Goal: Task Accomplishment & Management: Manage account settings

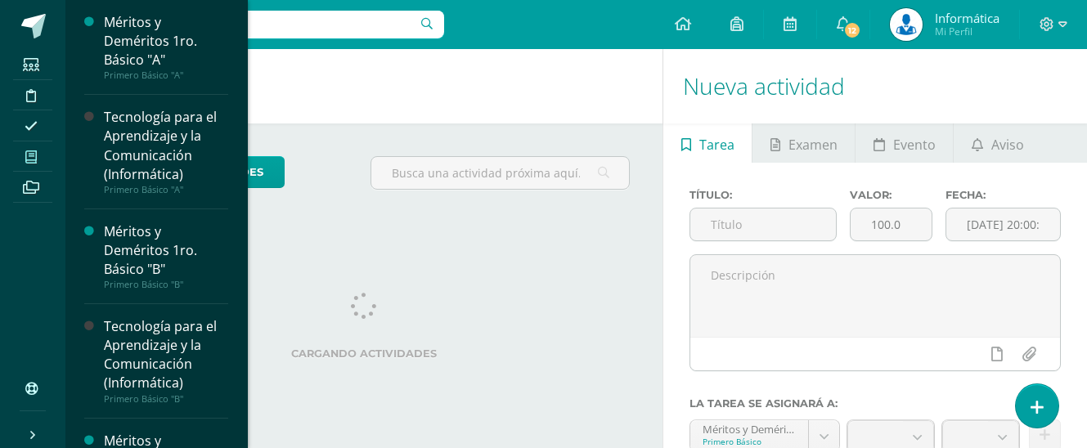
click at [41, 155] on span at bounding box center [31, 157] width 37 height 22
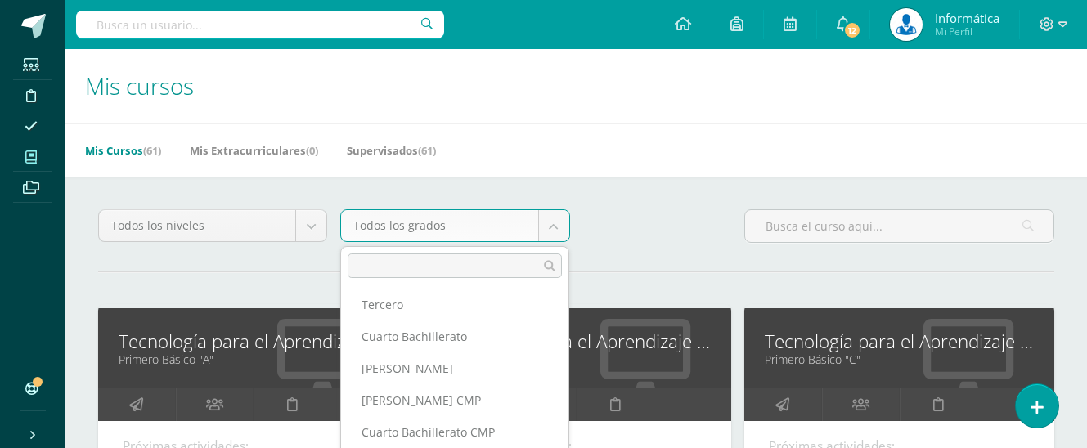
scroll to position [286, 0]
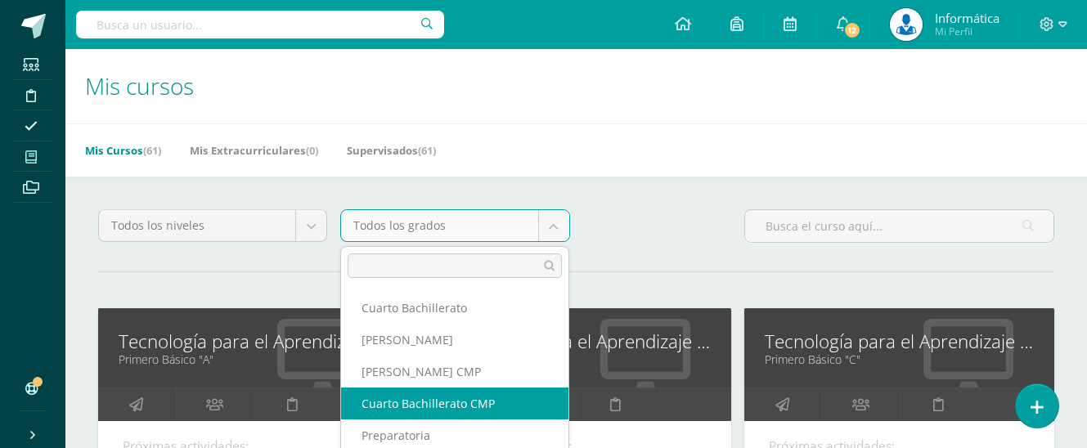
select select "13"
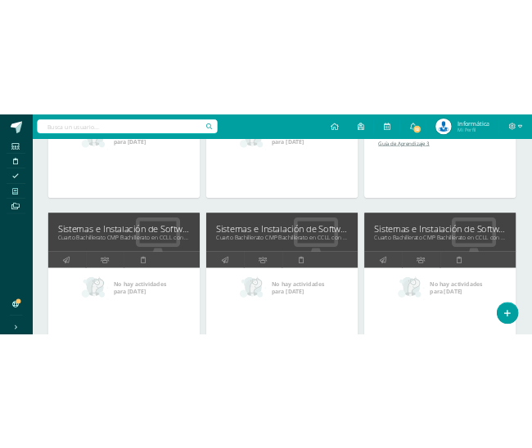
scroll to position [733, 0]
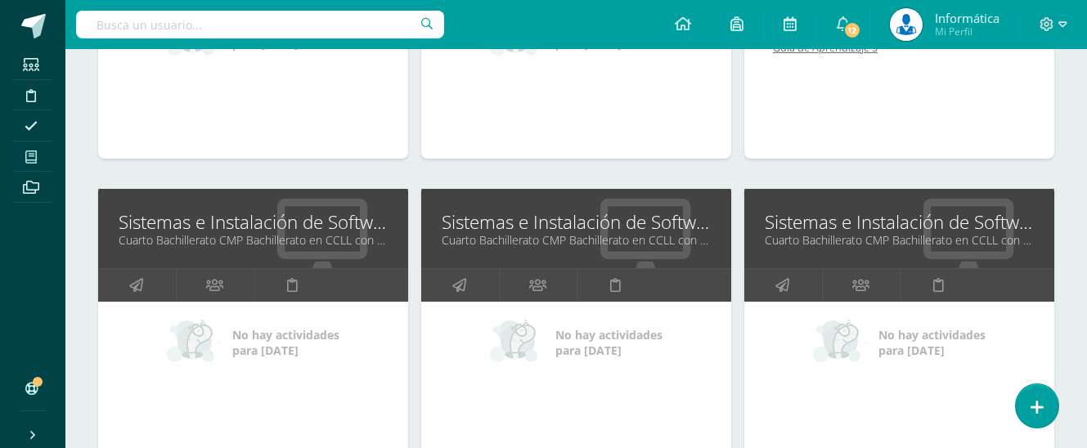
click at [488, 241] on link "Cuarto Bachillerato CMP Bachillerato en CCLL con Orientación en Computación "D"" at bounding box center [576, 240] width 269 height 16
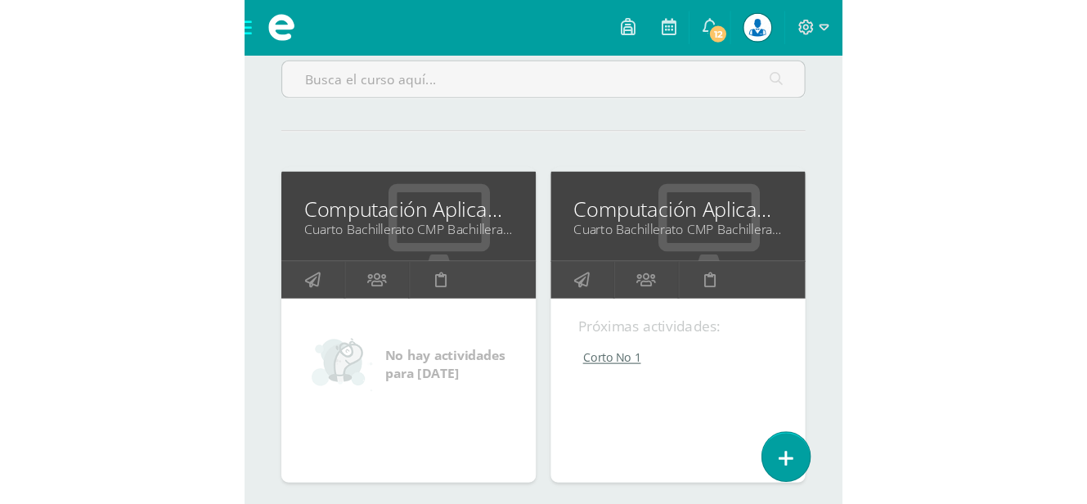
scroll to position [209, 0]
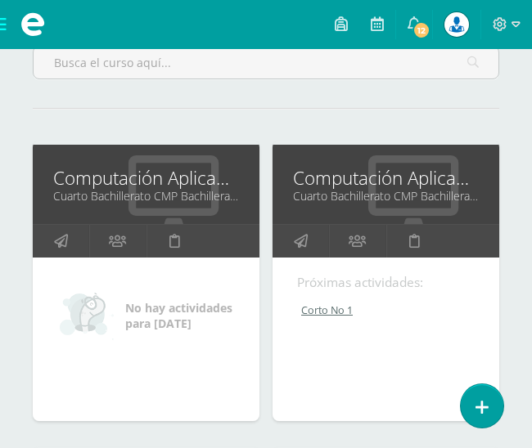
click at [368, 188] on link "Cuarto Bachillerato CMP Bachillerato en CCLL con Orientación en Computación "D"" at bounding box center [386, 196] width 186 height 16
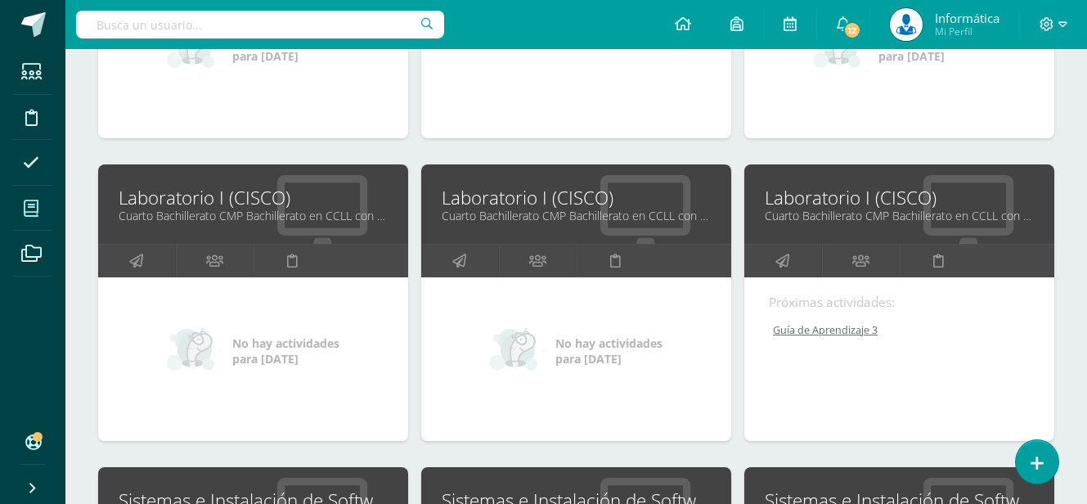
scroll to position [0, 0]
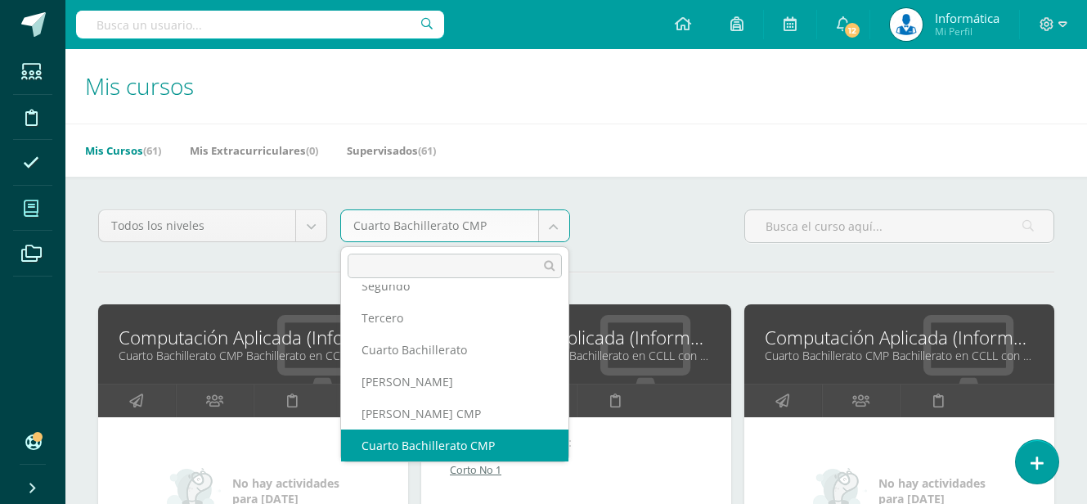
scroll to position [230, 0]
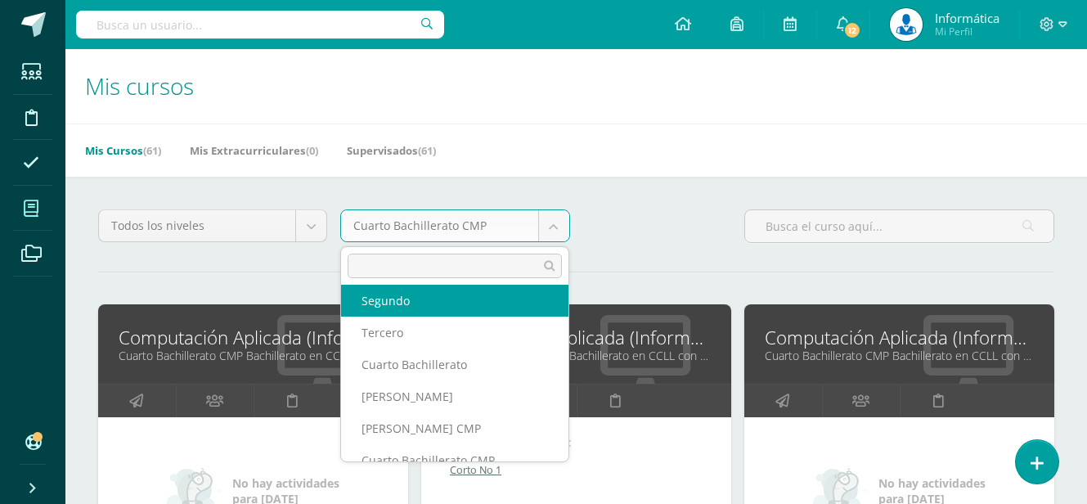
select select "5"
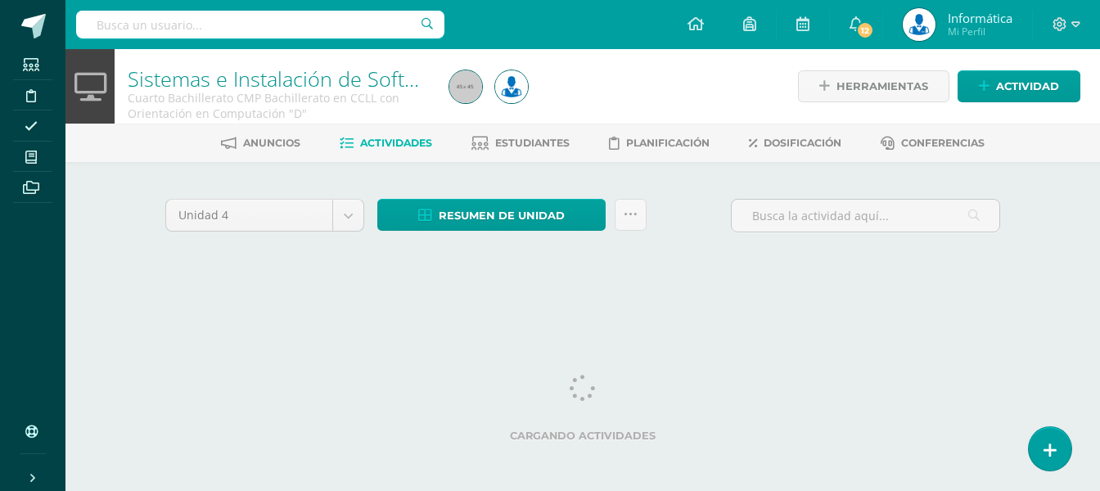
click at [705, 200] on div "Unidad 4 Unidad 1 Unidad 2 Unidad 3 Unidad 4 Resumen de unidad Descargar como H…" at bounding box center [583, 222] width 848 height 47
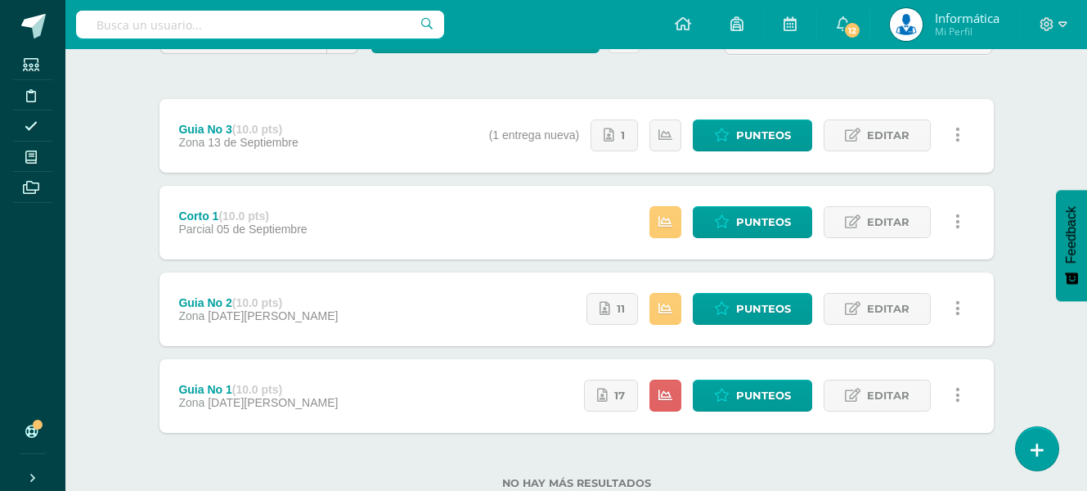
scroll to position [175, 0]
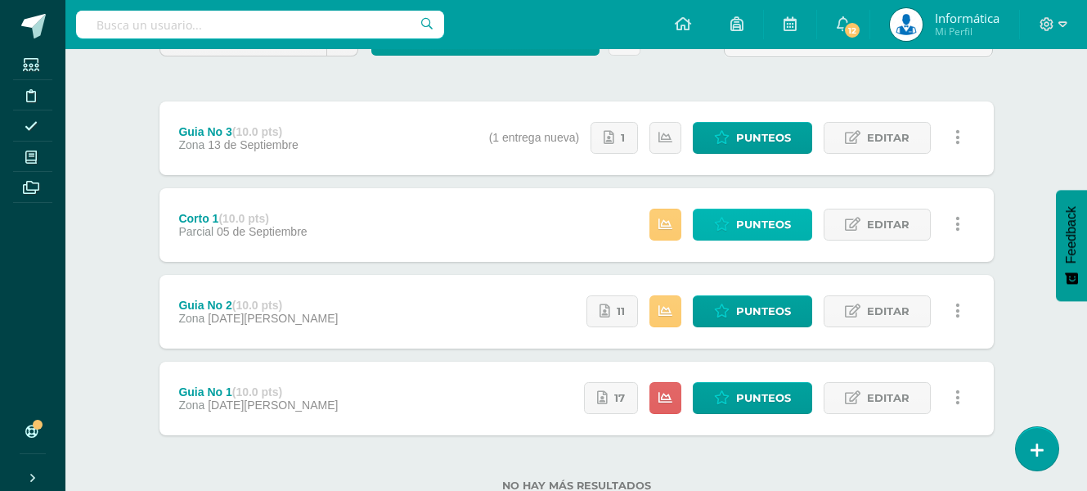
click at [745, 229] on span "Punteos" at bounding box center [763, 224] width 55 height 30
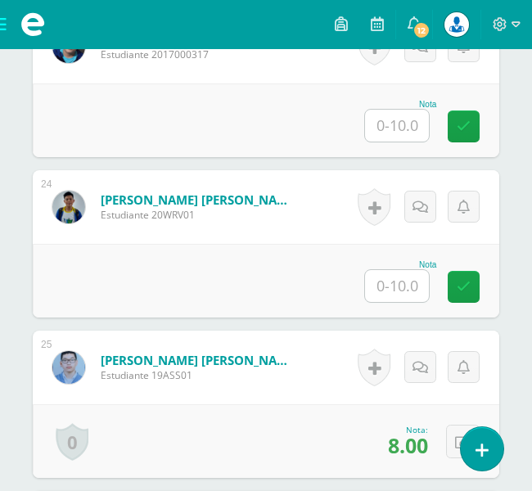
scroll to position [4145, 0]
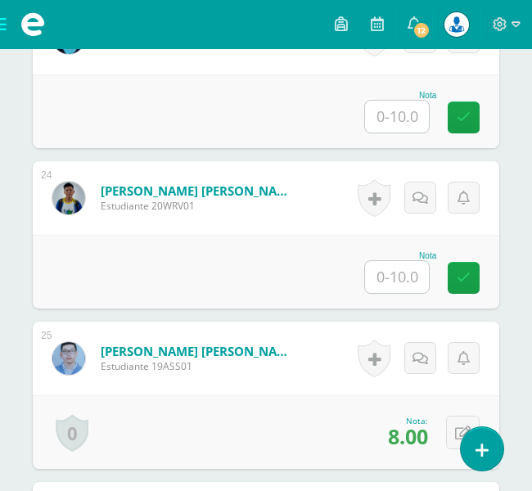
click at [421, 281] on input "text" at bounding box center [397, 277] width 64 height 32
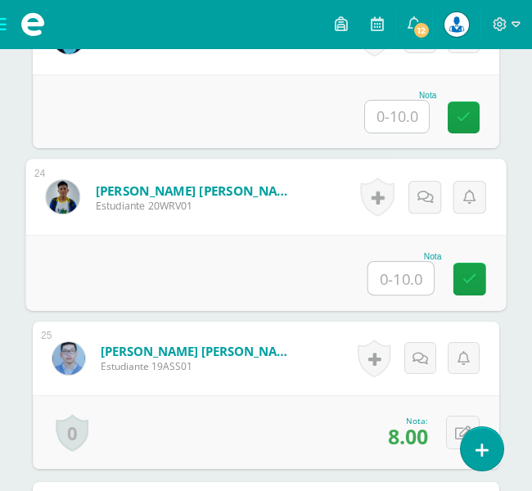
type input "7"
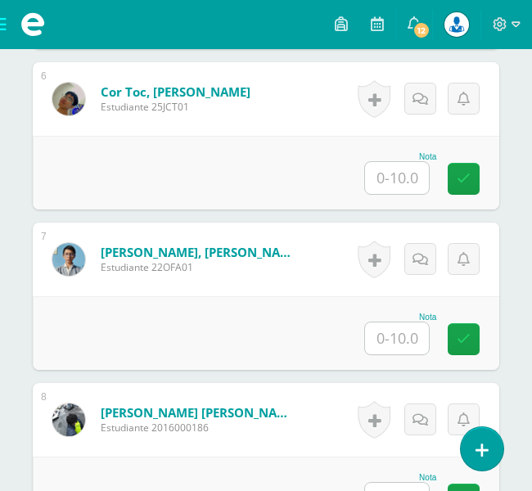
scroll to position [1377, 0]
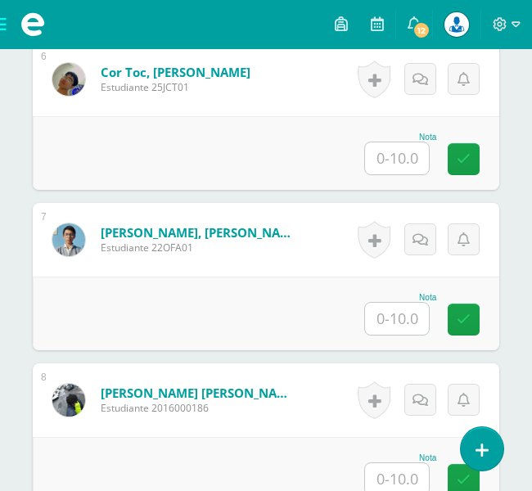
click at [393, 336] on div "Nota" at bounding box center [266, 314] width 466 height 74
click at [395, 319] on input "text" at bounding box center [397, 319] width 64 height 32
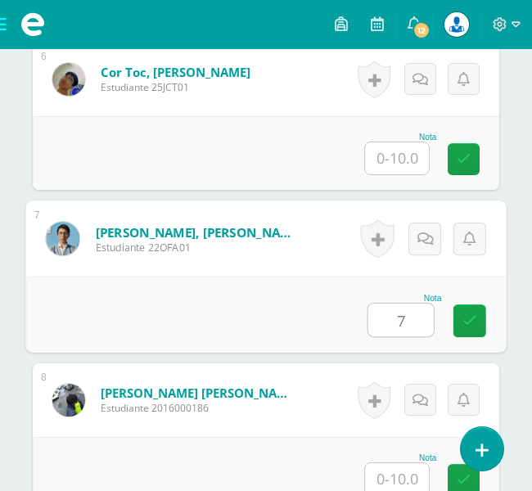
type input "7"
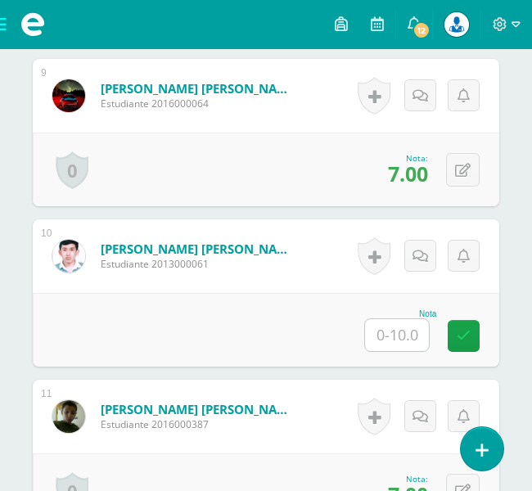
scroll to position [1851, 0]
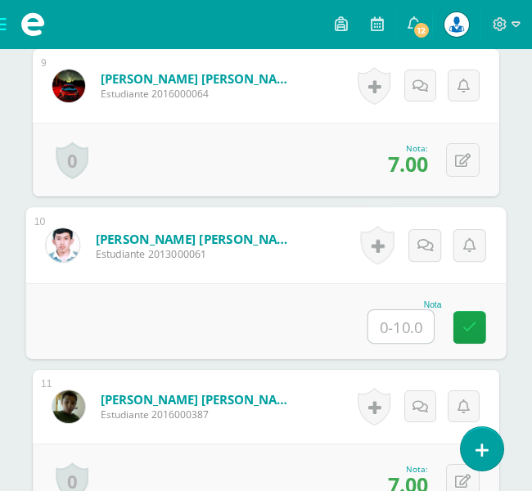
click at [405, 321] on input "text" at bounding box center [400, 326] width 65 height 33
type input "7"
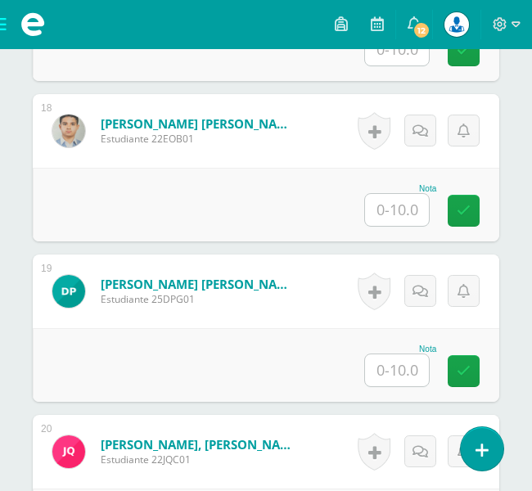
scroll to position [3259, 0]
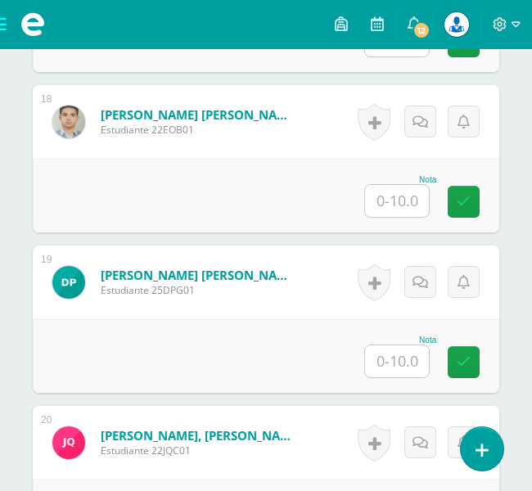
click at [400, 210] on input "text" at bounding box center [397, 201] width 64 height 32
click at [398, 204] on input "text" at bounding box center [397, 201] width 64 height 32
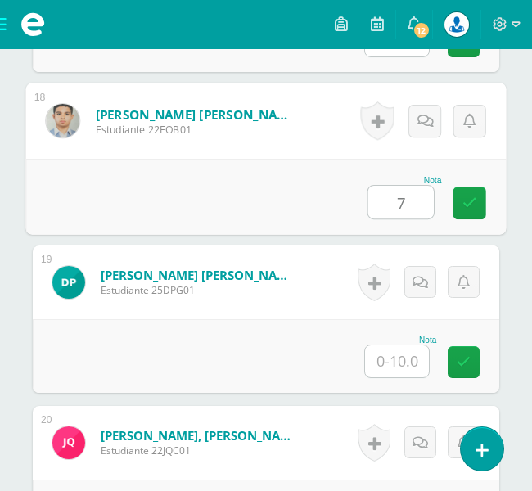
type input "7"
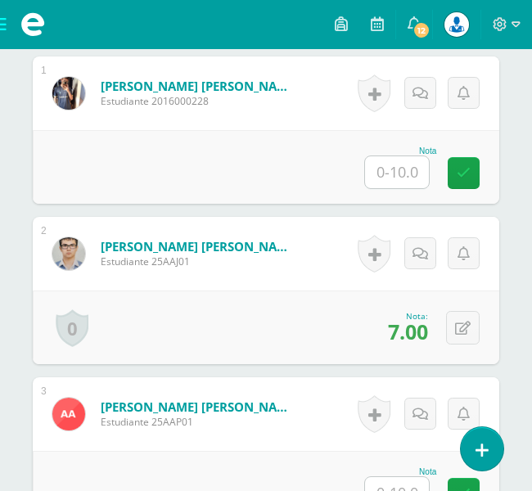
scroll to position [514, 0]
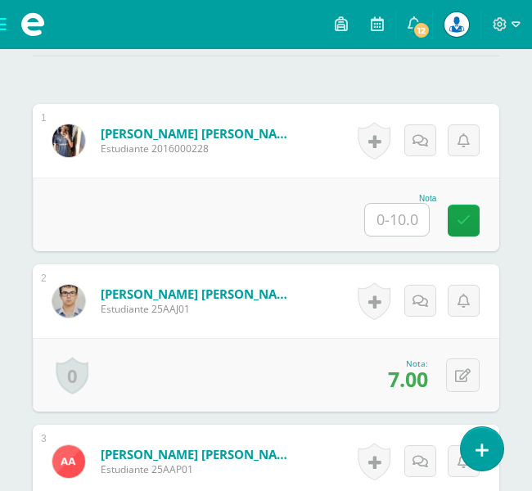
click at [392, 226] on input "text" at bounding box center [397, 220] width 64 height 32
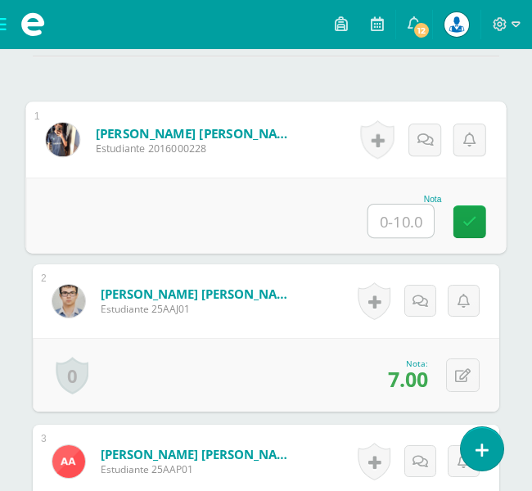
type input "7"
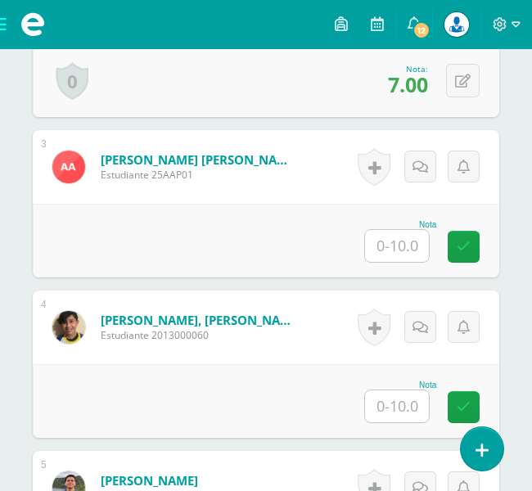
scroll to position [838, 0]
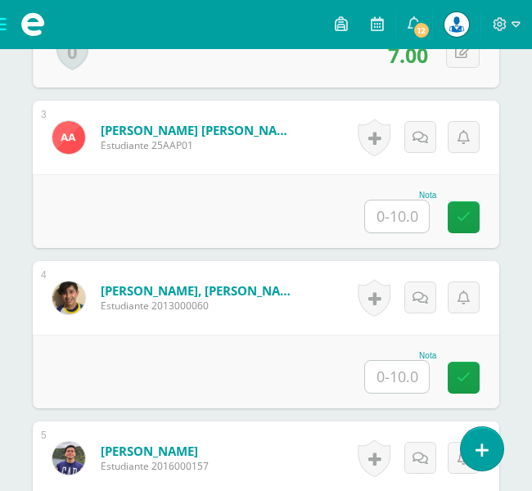
click at [415, 215] on input "text" at bounding box center [397, 216] width 64 height 32
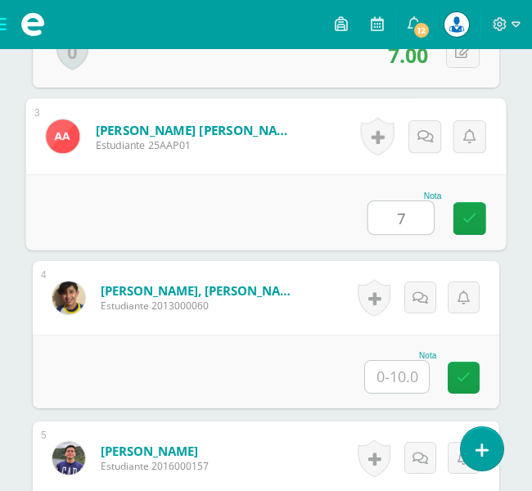
type input "7"
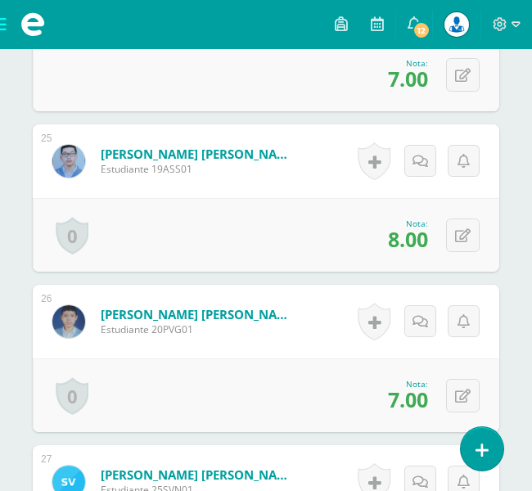
scroll to position [4772, 0]
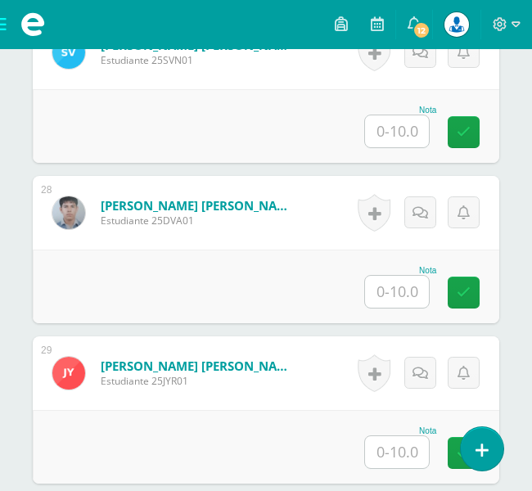
click at [407, 137] on input "text" at bounding box center [397, 131] width 64 height 32
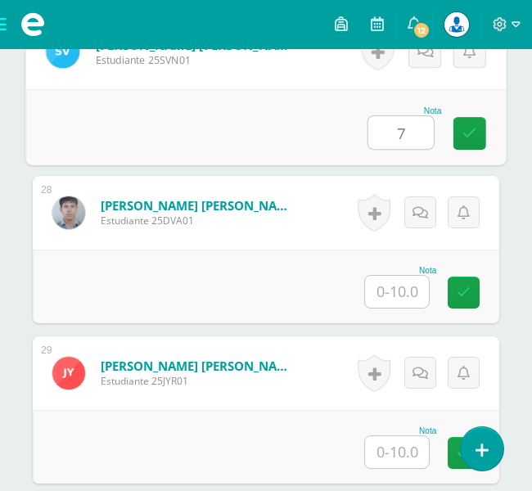
type input "7"
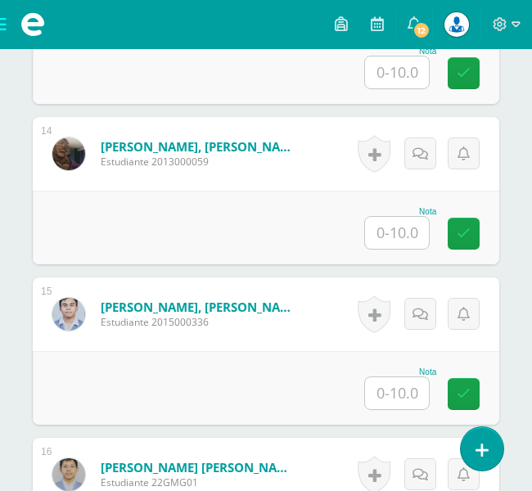
scroll to position [2508, 0]
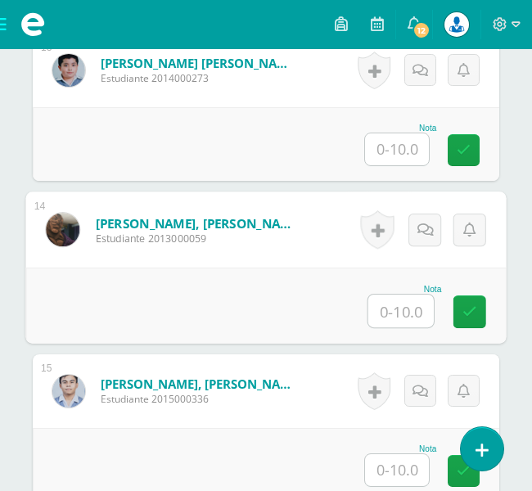
click at [417, 310] on input "text" at bounding box center [400, 311] width 65 height 33
type input "7"
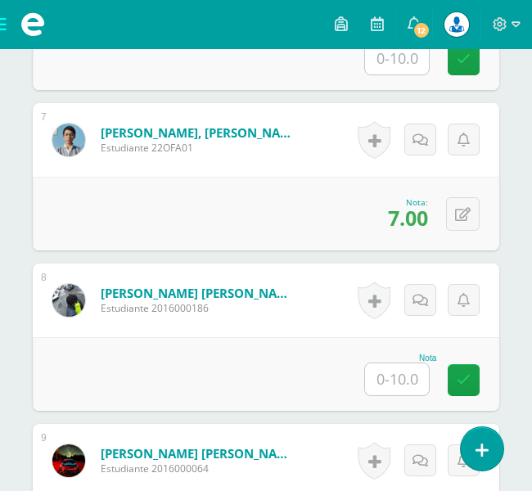
scroll to position [1047, 0]
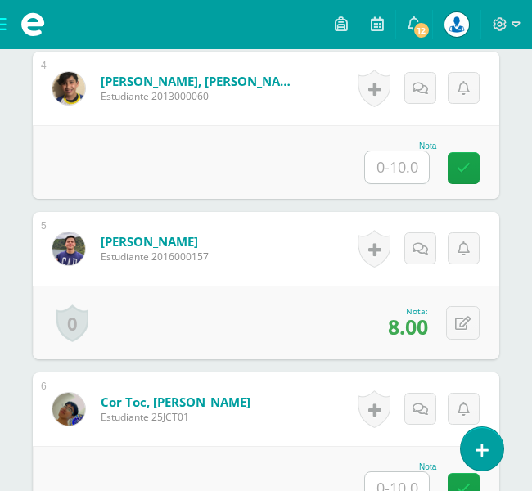
click at [410, 151] on div at bounding box center [396, 168] width 65 height 34
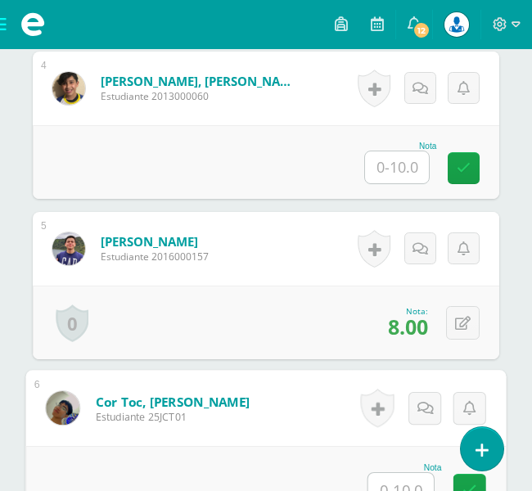
click at [413, 477] on input "text" at bounding box center [400, 489] width 65 height 33
type input "7"
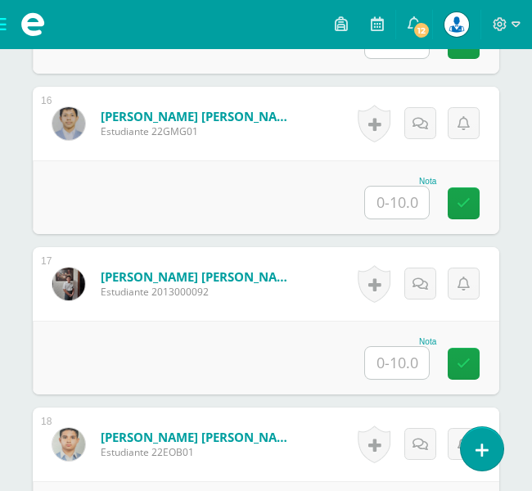
scroll to position [2985, 0]
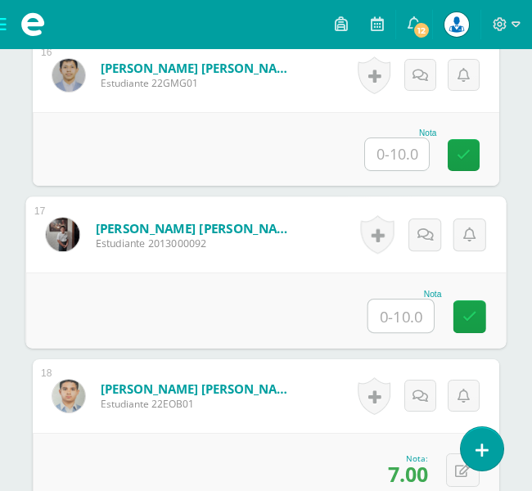
click at [405, 324] on input "text" at bounding box center [400, 315] width 65 height 33
type input "6"
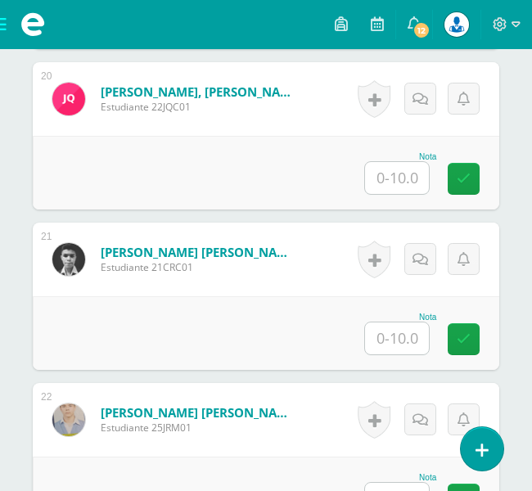
scroll to position [3612, 0]
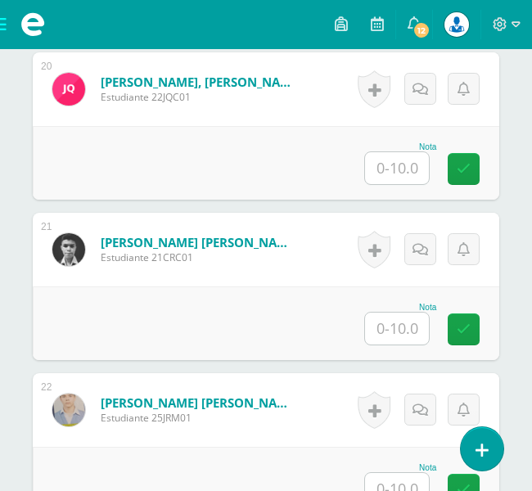
click at [399, 337] on input "text" at bounding box center [397, 329] width 64 height 32
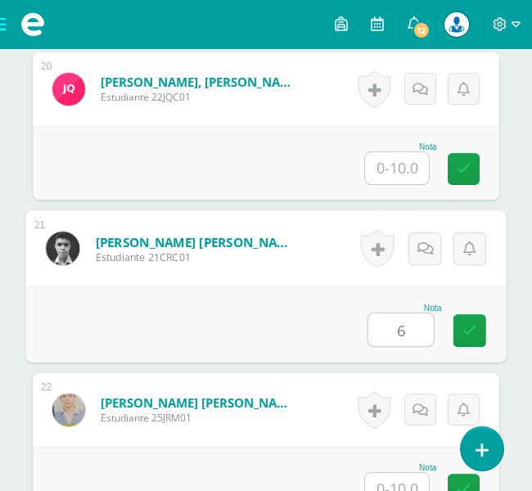
type input "6"
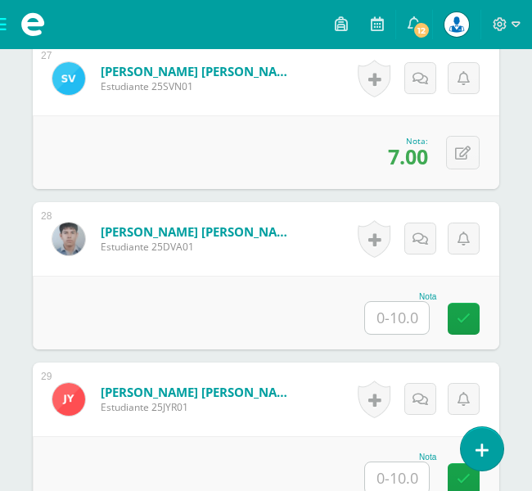
scroll to position [4793, 0]
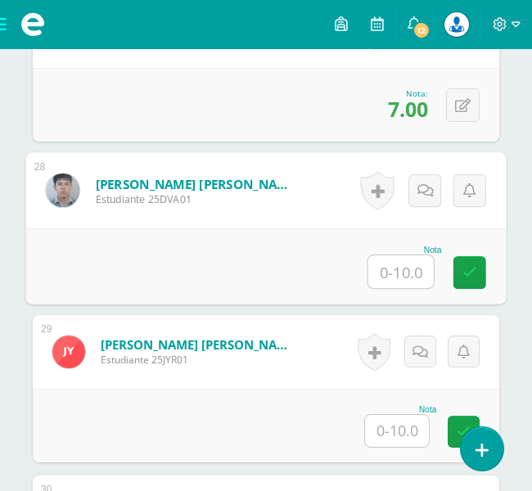
click at [407, 270] on input "text" at bounding box center [400, 271] width 65 height 33
type input "6"
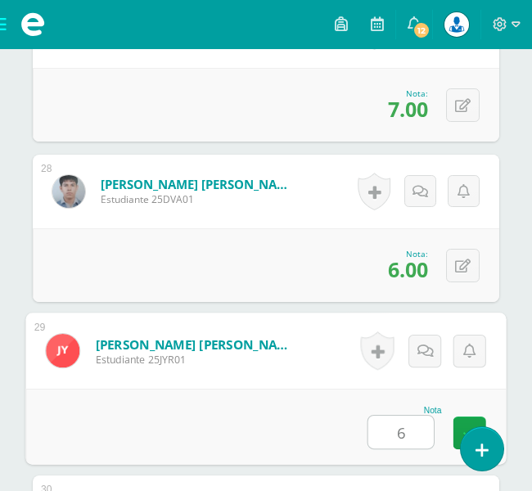
type input "6"
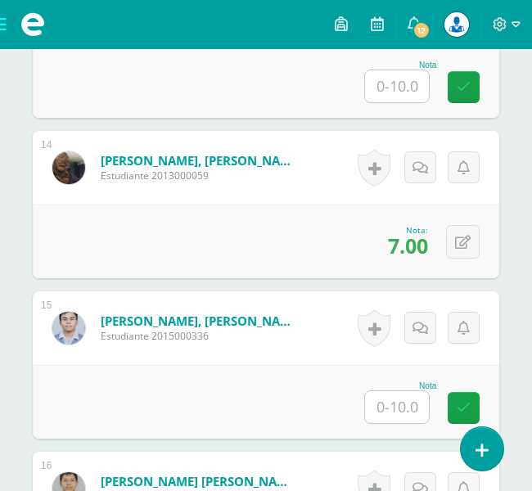
scroll to position [2142, 0]
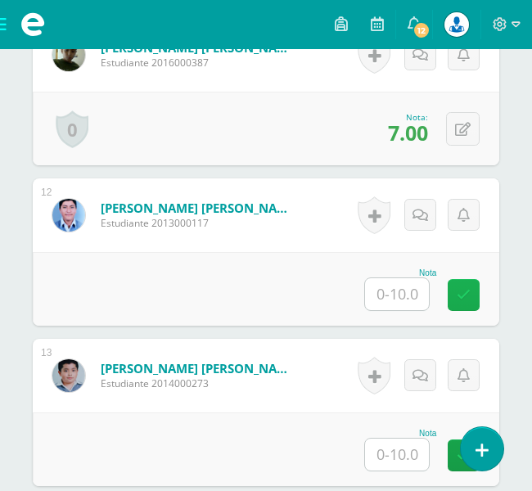
scroll to position [2242, 0]
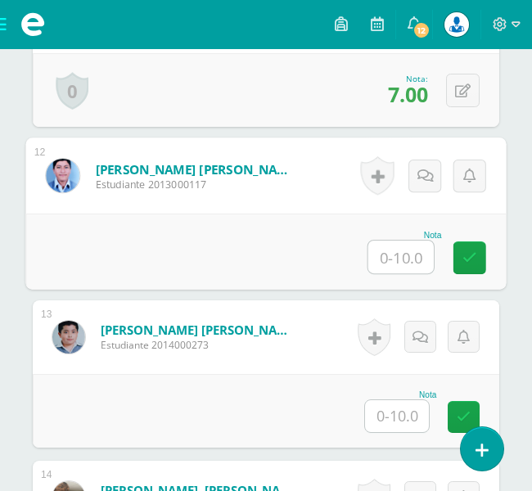
click at [399, 259] on input "text" at bounding box center [400, 257] width 65 height 33
type input "6"
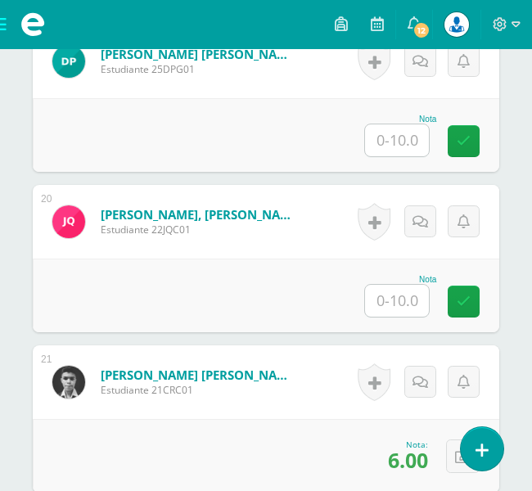
scroll to position [3739, 0]
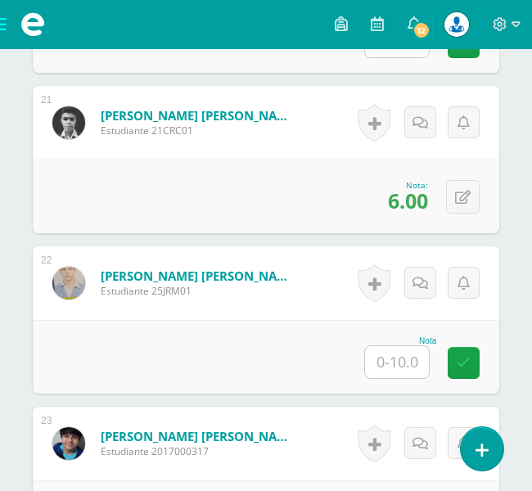
click at [411, 367] on input "text" at bounding box center [397, 362] width 64 height 32
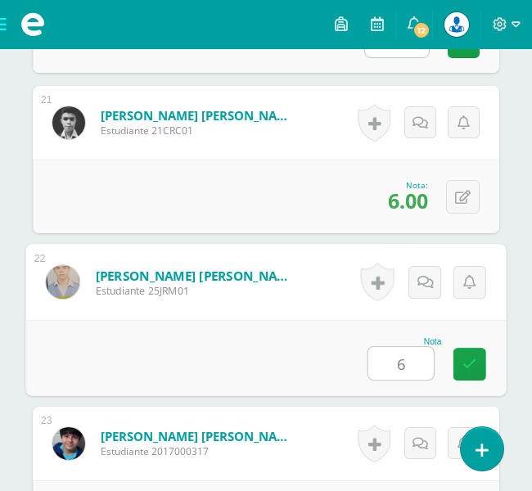
type input "6"
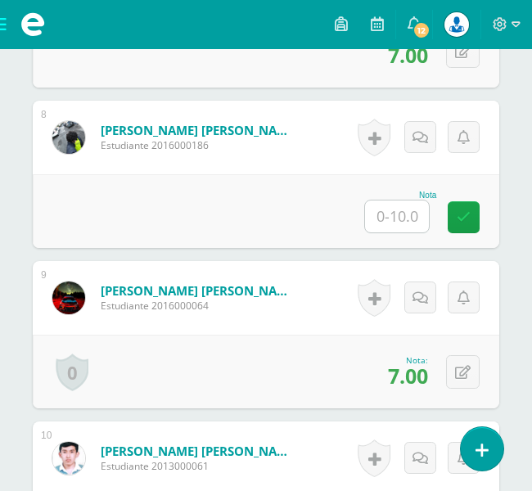
scroll to position [1591, 0]
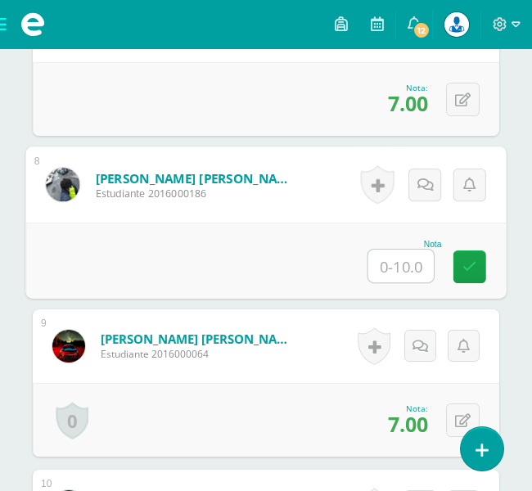
click at [403, 261] on input "text" at bounding box center [400, 266] width 65 height 33
type input "6"
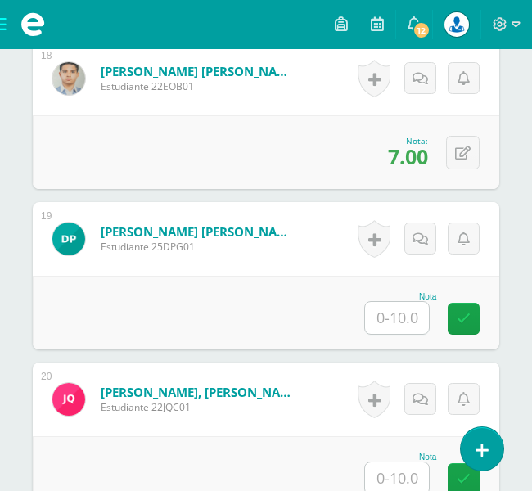
scroll to position [3341, 0]
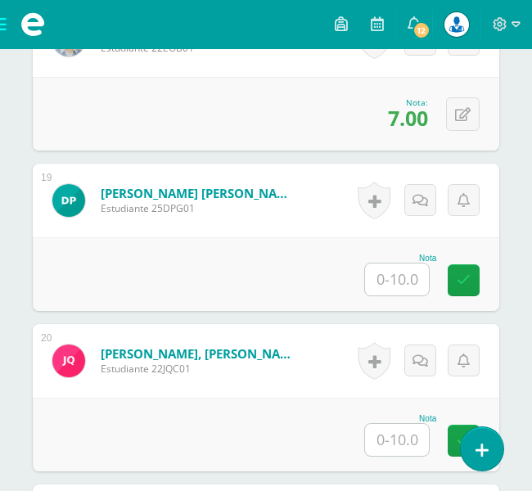
click at [378, 283] on input "text" at bounding box center [397, 279] width 64 height 32
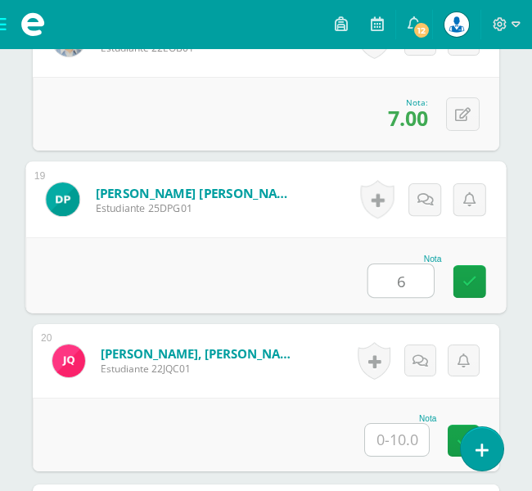
type input "6"
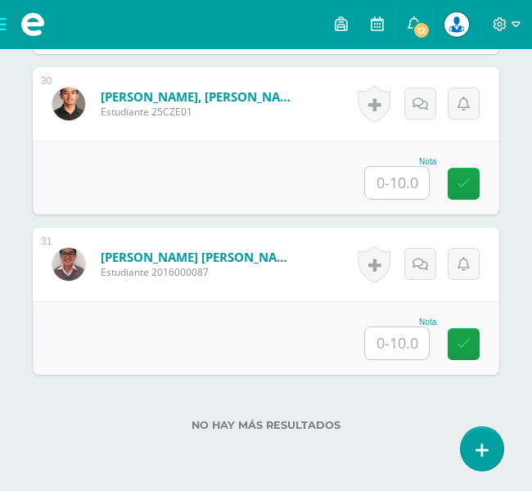
scroll to position [5272, 0]
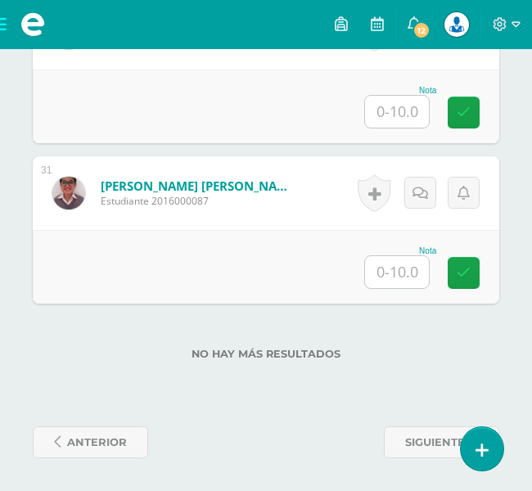
click at [419, 276] on input "text" at bounding box center [397, 272] width 64 height 32
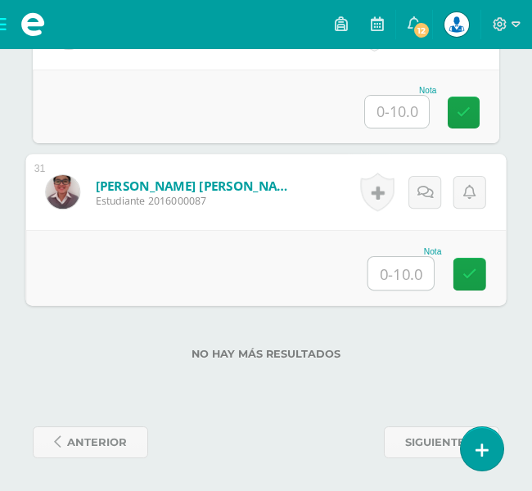
type input "6"
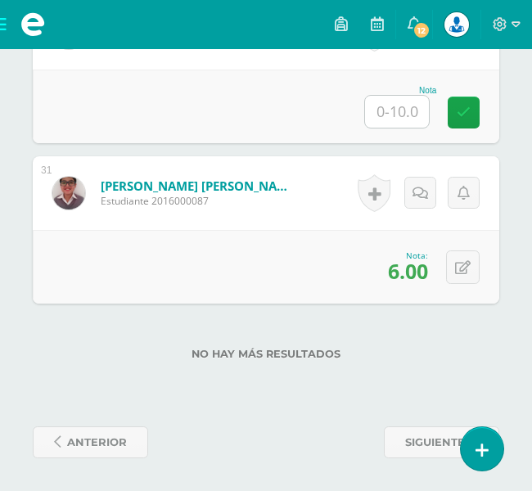
drag, startPoint x: 524, startPoint y: 288, endPoint x: 529, endPoint y: 243, distance: 45.3
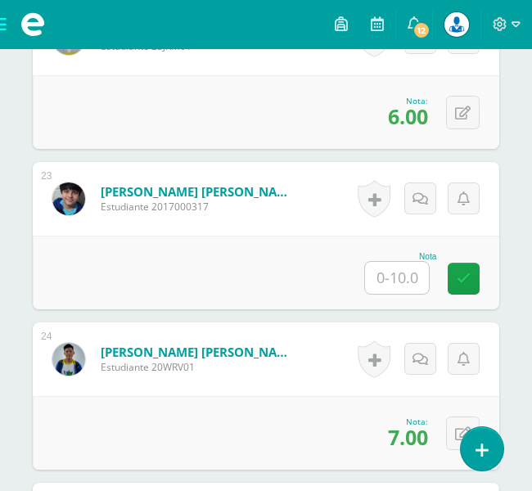
scroll to position [3554, 0]
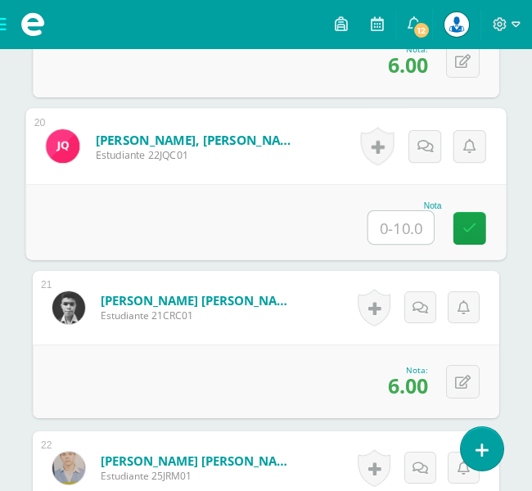
click at [413, 222] on input "text" at bounding box center [400, 227] width 65 height 33
type input "6"
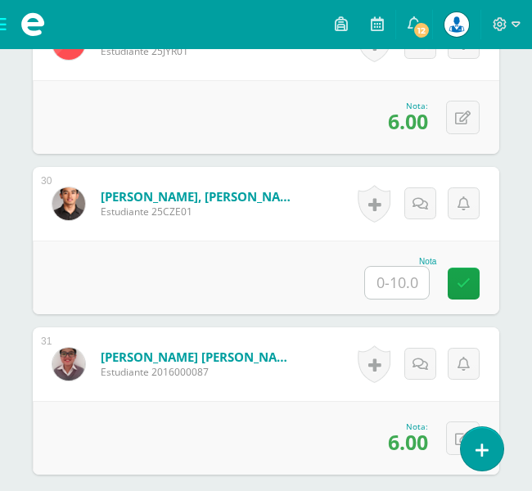
scroll to position [5063, 0]
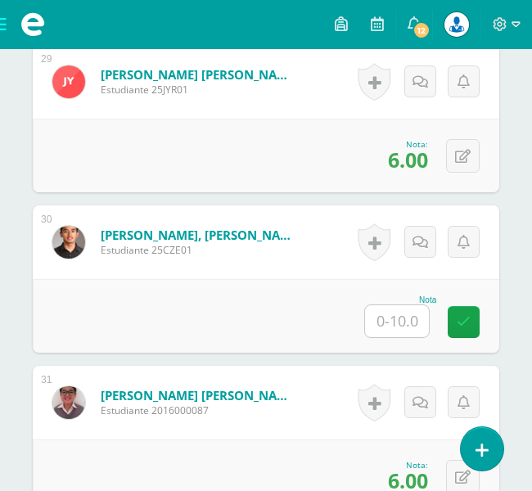
click at [409, 315] on input "text" at bounding box center [397, 321] width 64 height 32
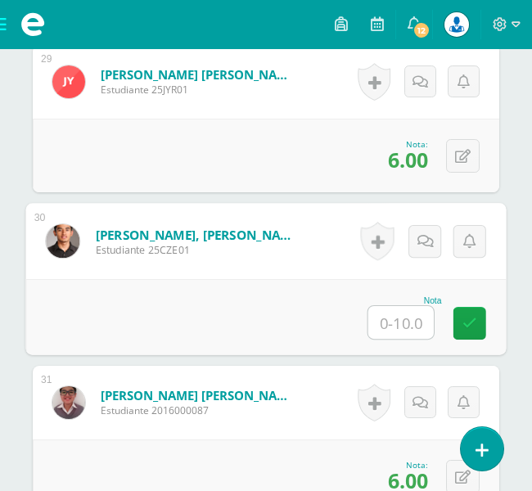
type input "5"
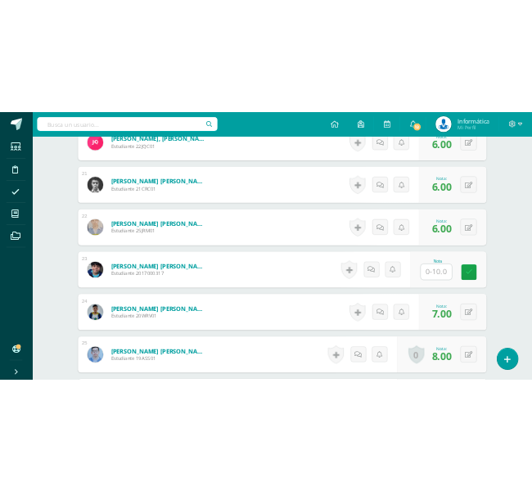
scroll to position [2197, 0]
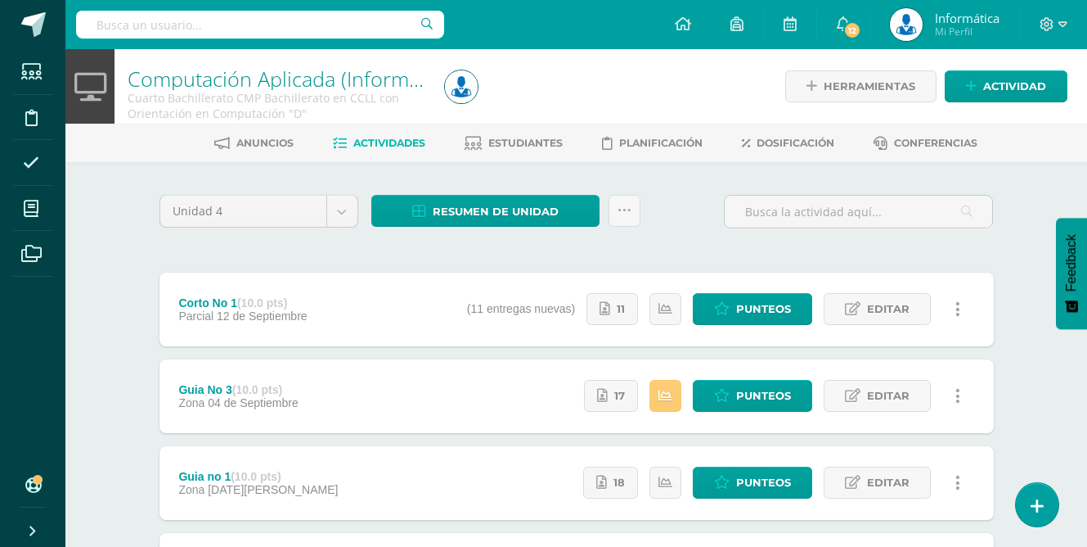
scroll to position [1, 0]
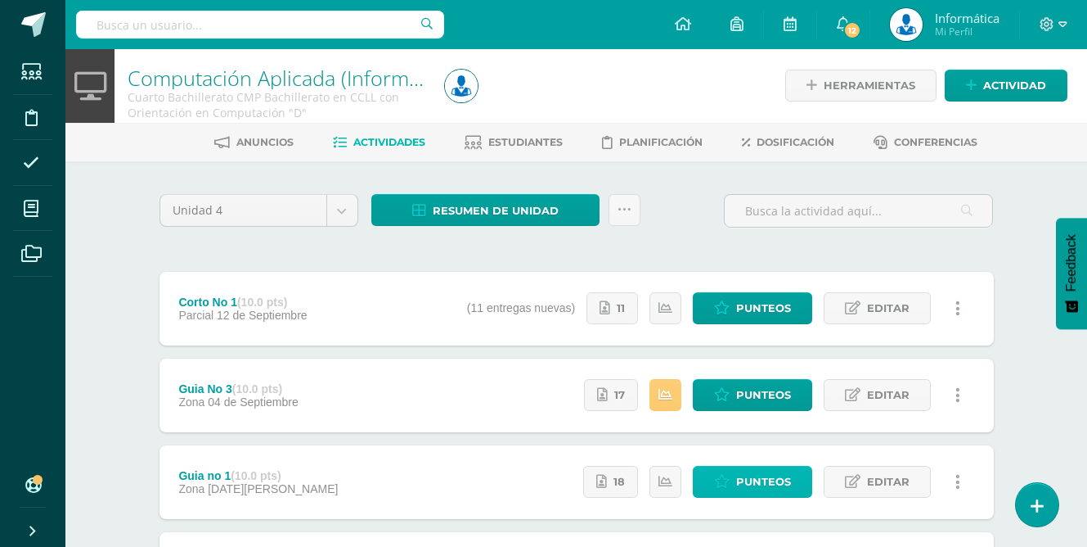
click at [531, 448] on span "Punteos" at bounding box center [763, 481] width 55 height 30
click at [531, 398] on span "Punteos" at bounding box center [763, 395] width 55 height 30
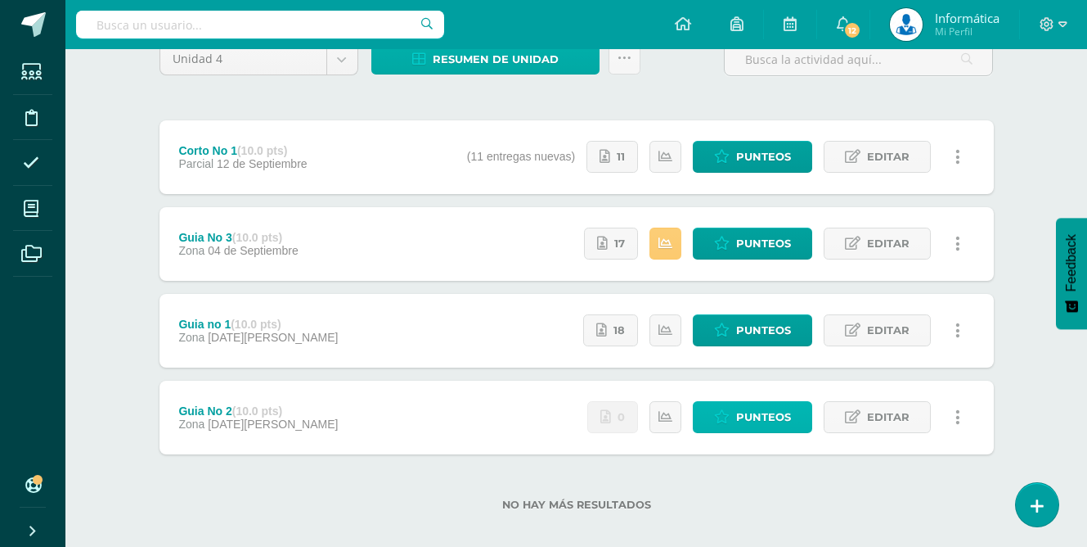
click at [531, 423] on span "Punteos" at bounding box center [763, 417] width 55 height 30
click at [245, 34] on input "text" at bounding box center [260, 25] width 368 height 28
paste input "Jorge Javier Gonzalez"
type input "Jorge Javier Gonzalez"
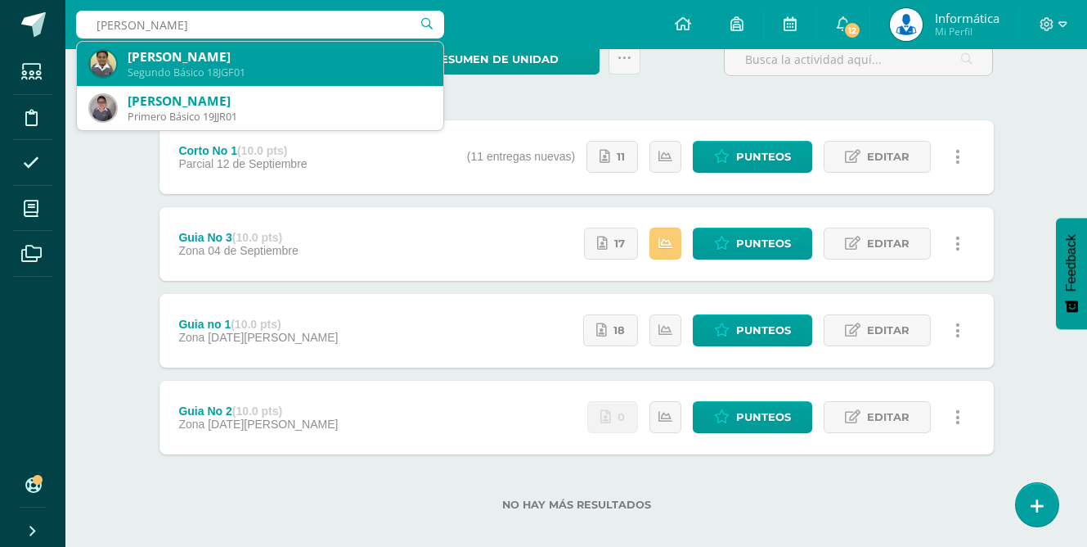
click at [315, 64] on div "Jorge Javier Gonzalez Fajardo" at bounding box center [279, 56] width 303 height 17
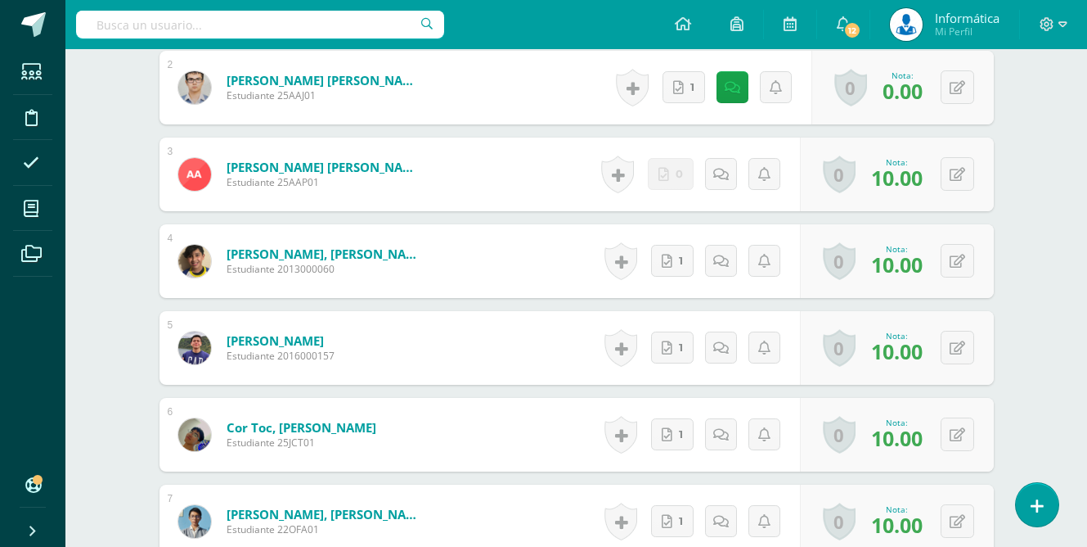
scroll to position [667, 0]
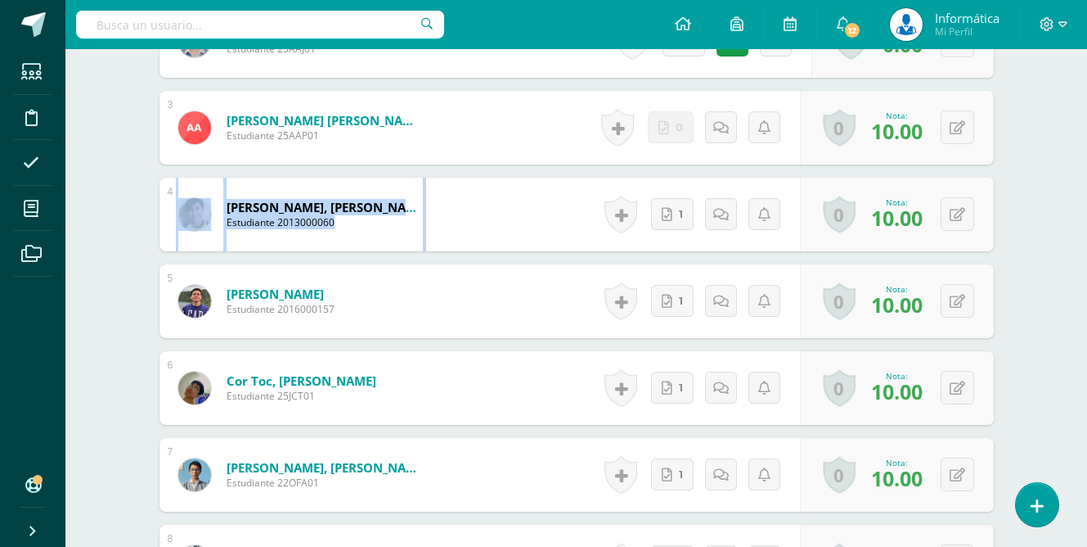
drag, startPoint x: 1031, startPoint y: 236, endPoint x: 174, endPoint y: 193, distance: 857.7
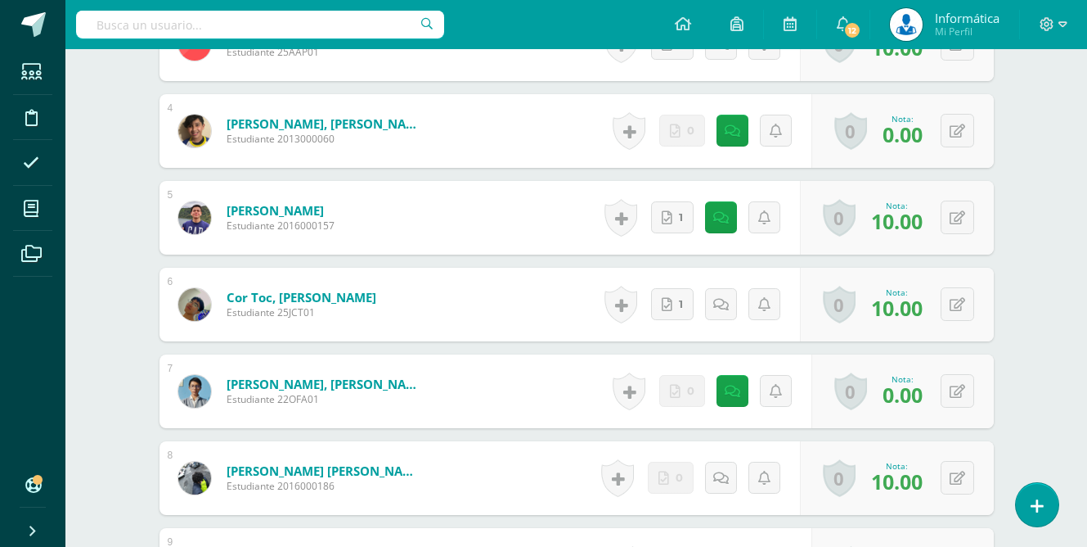
scroll to position [713, 0]
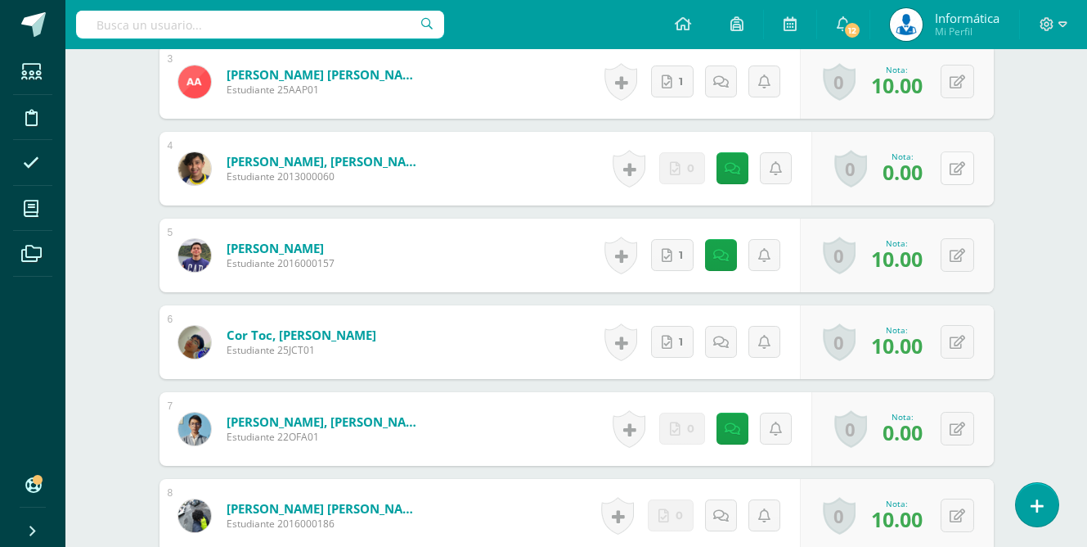
click at [957, 177] on button at bounding box center [958, 168] width 34 height 34
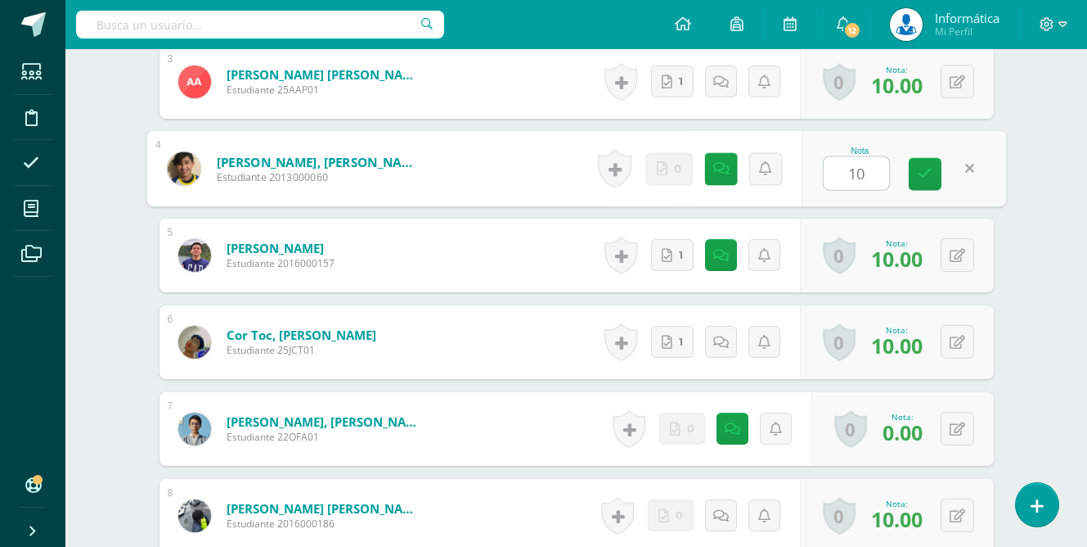
scroll to position [713, 0]
type input "10"
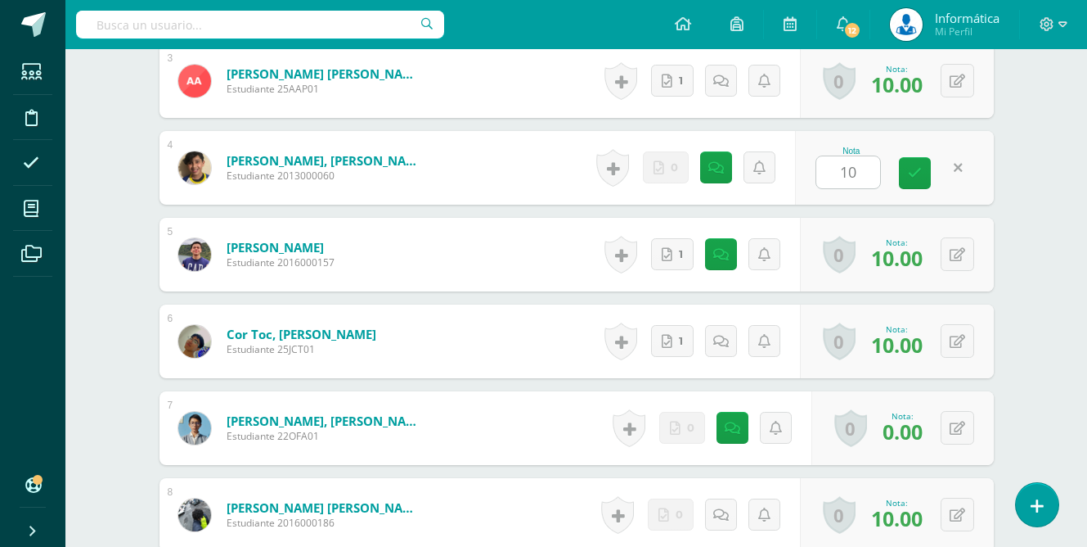
click at [717, 170] on icon at bounding box center [721, 168] width 16 height 14
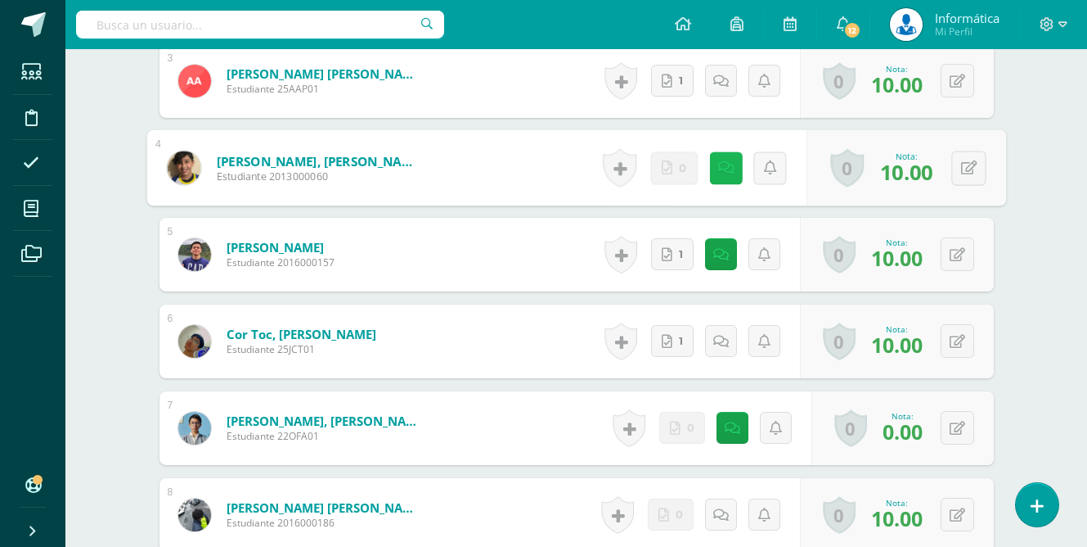
scroll to position [714, 0]
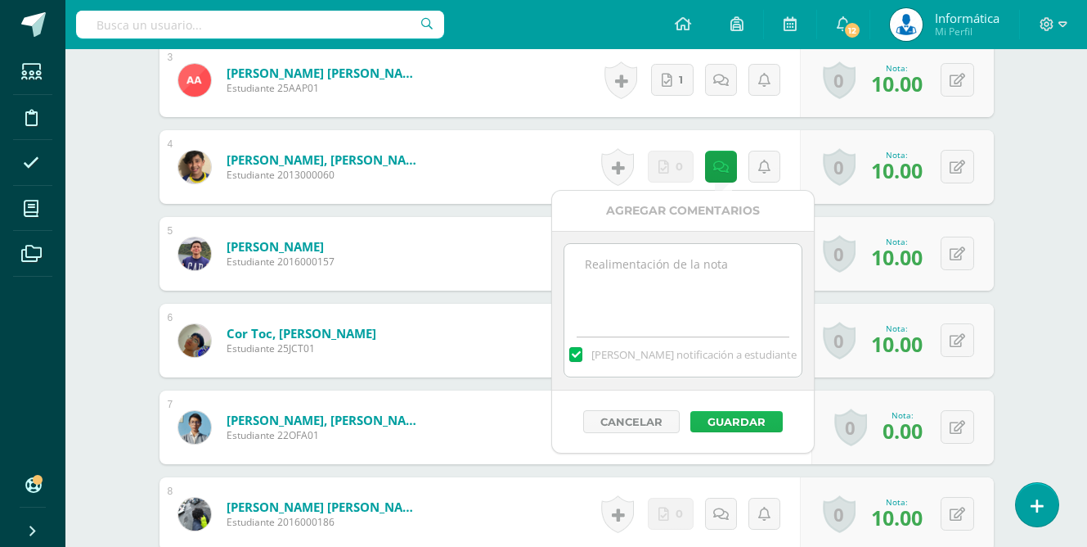
click at [740, 421] on button "Guardar" at bounding box center [737, 421] width 92 height 21
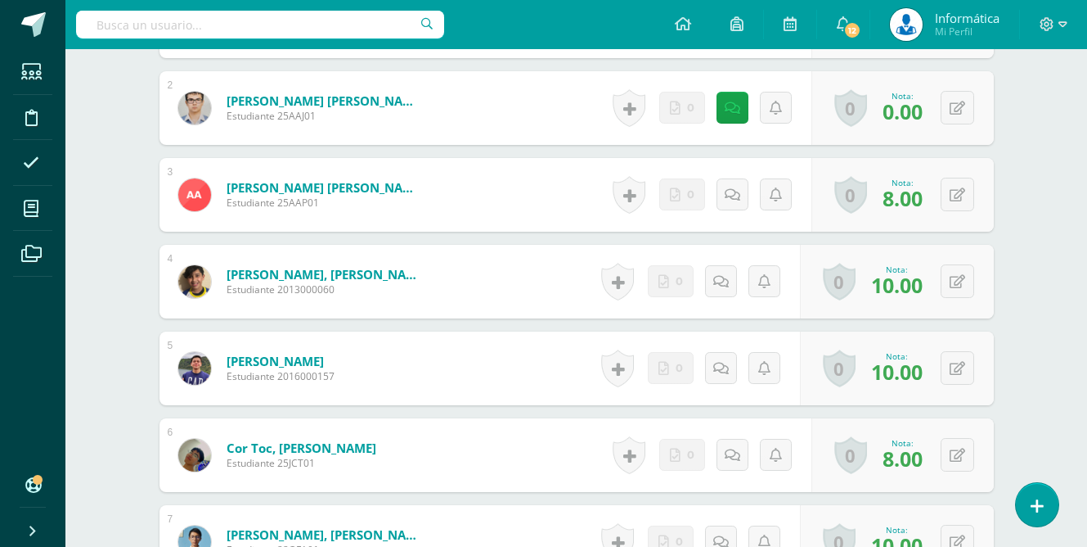
scroll to position [670, 0]
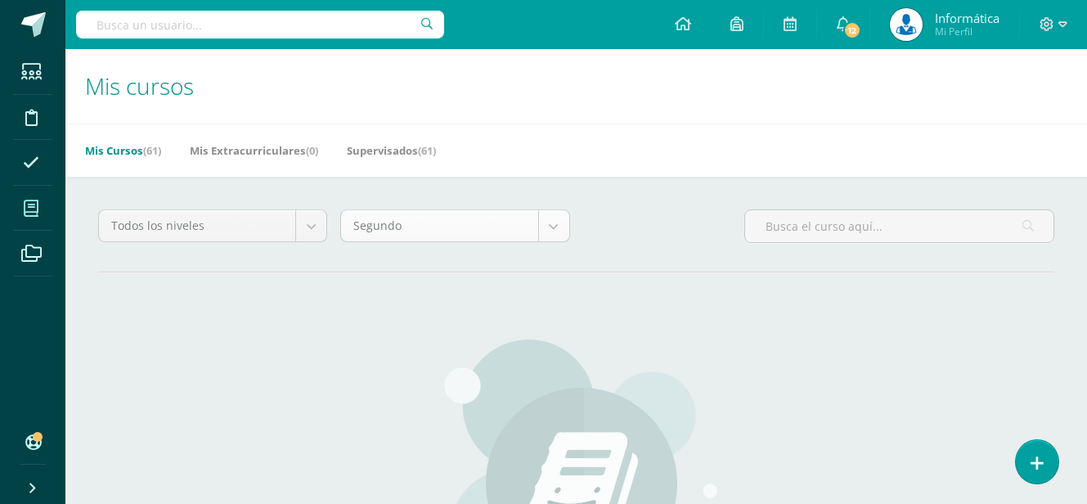
click at [560, 240] on body "Estudiantes Disciplina Asistencia Mis cursos Archivos Soporte Centro de ayuda Ú…" at bounding box center [543, 391] width 1087 height 783
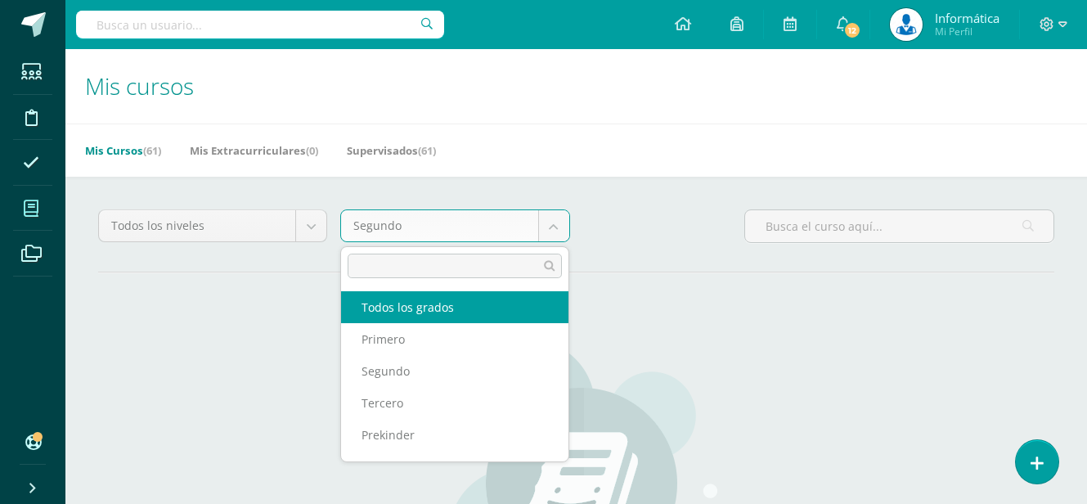
select select "-1"
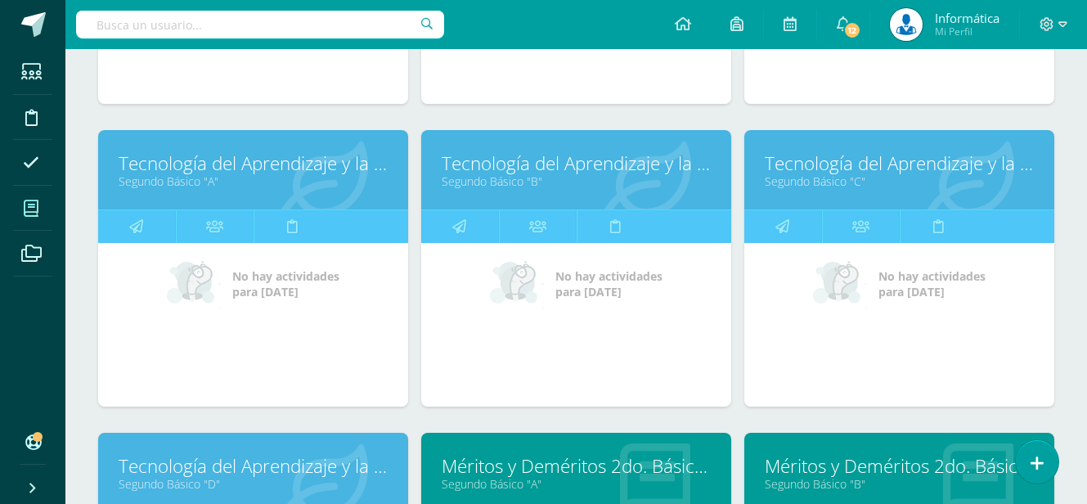
scroll to position [1067, 0]
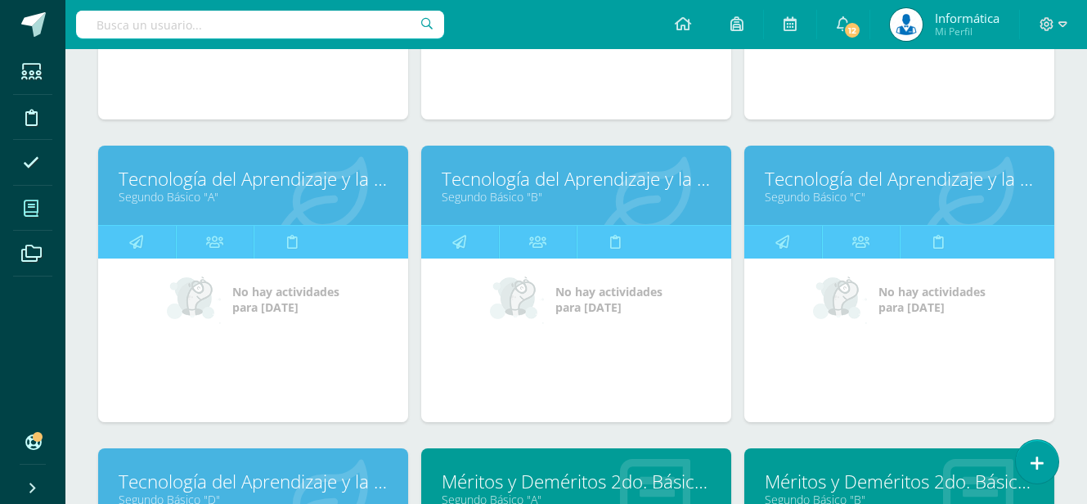
click at [516, 195] on link "Segundo Básico "B"" at bounding box center [576, 197] width 269 height 16
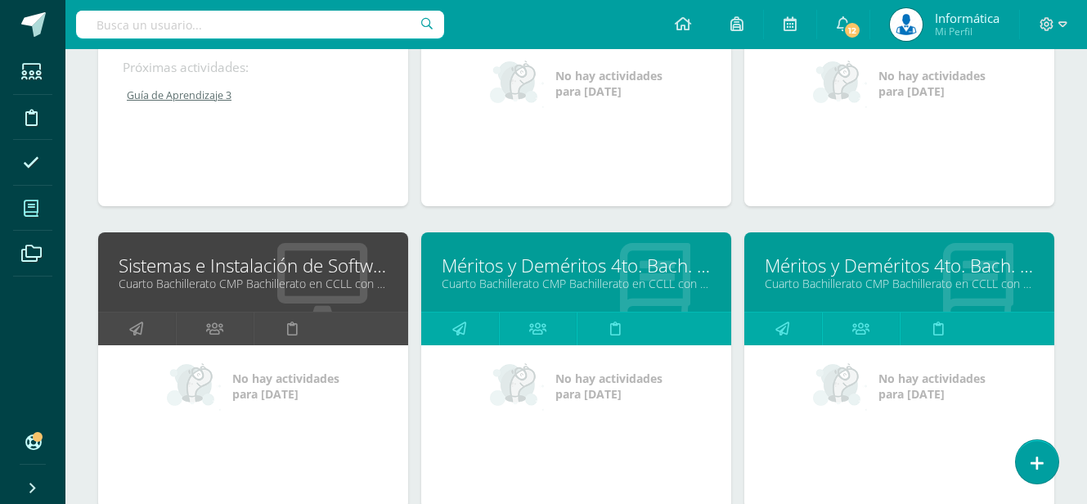
scroll to position [3423, 0]
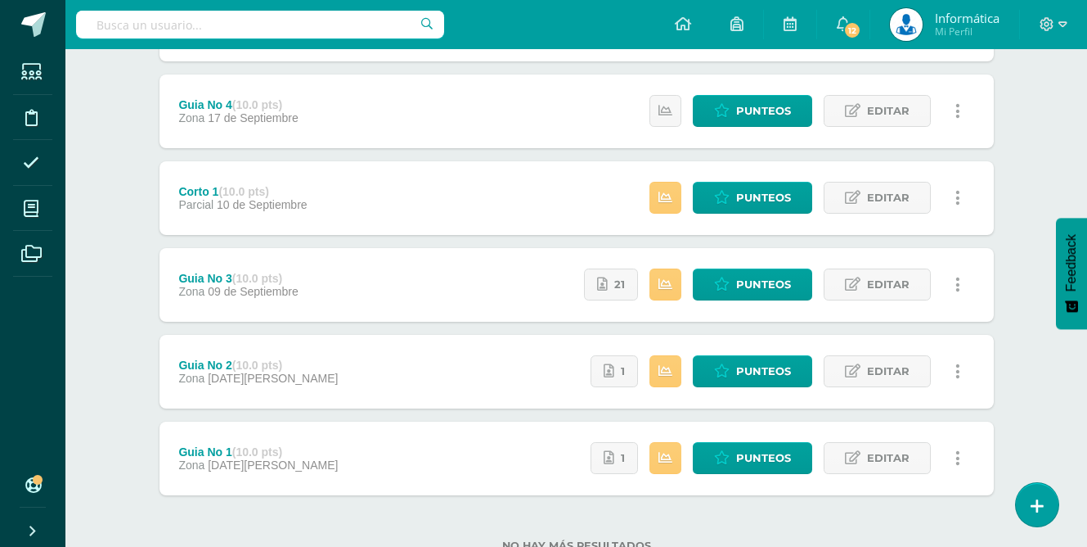
scroll to position [295, 0]
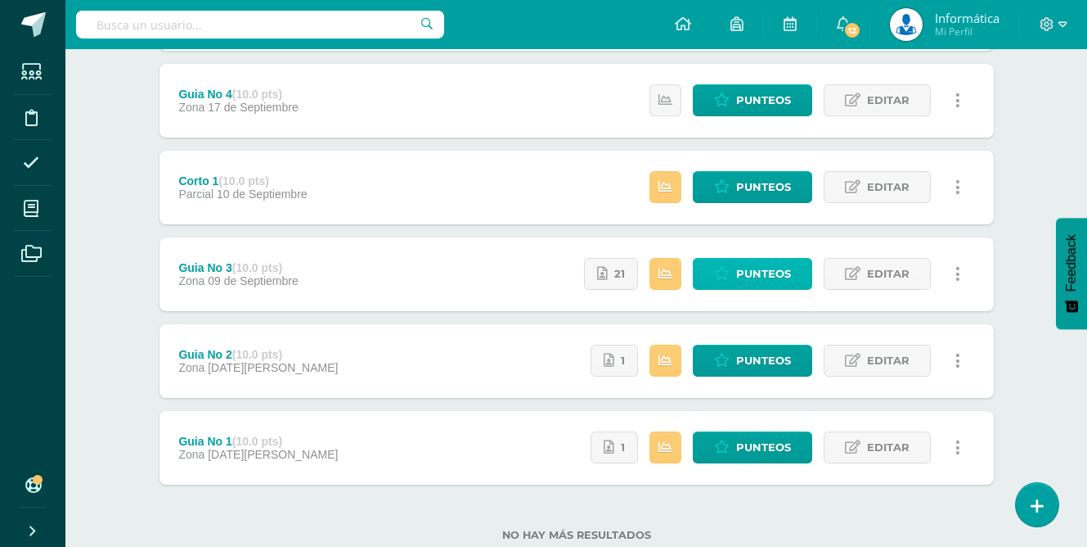
click at [733, 276] on link "Punteos" at bounding box center [752, 274] width 119 height 32
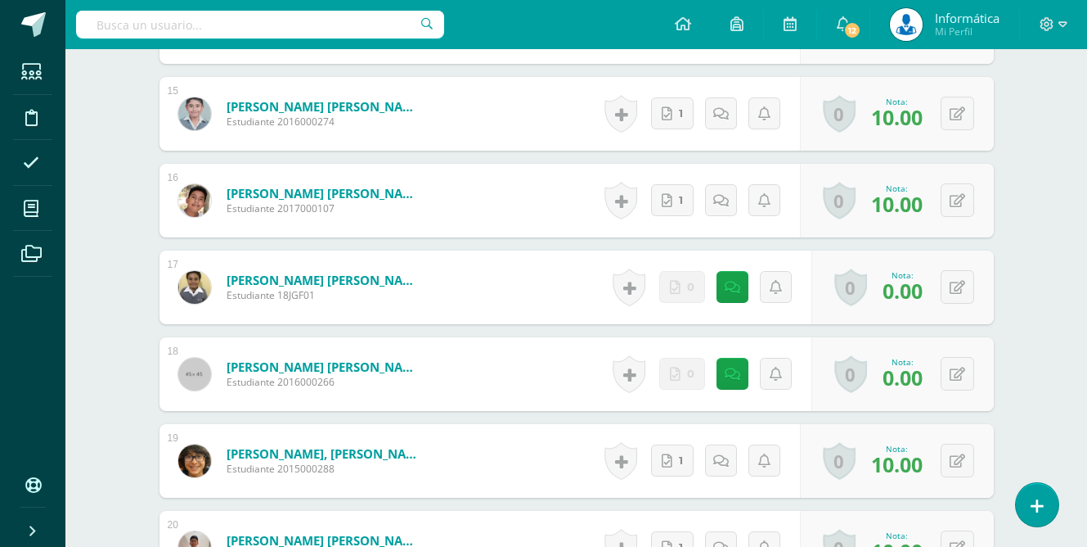
scroll to position [1703, 0]
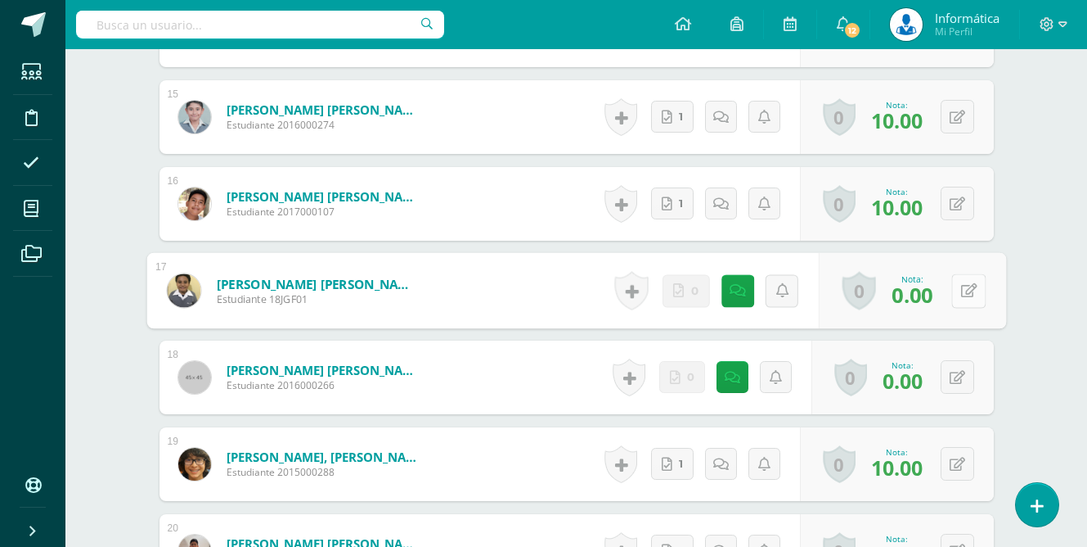
click at [959, 277] on button at bounding box center [969, 290] width 34 height 34
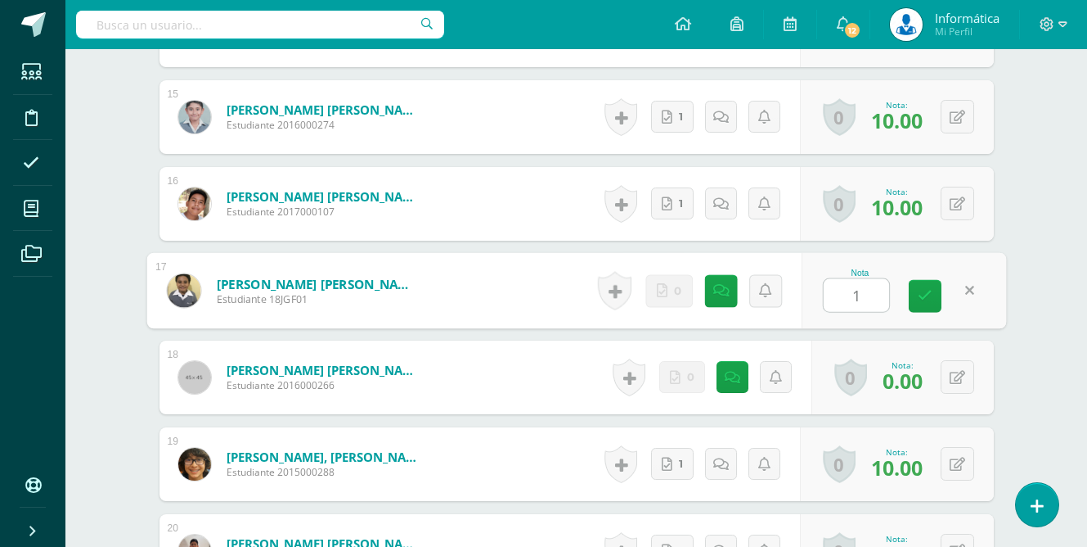
type input "10"
click at [729, 289] on icon at bounding box center [726, 289] width 16 height 14
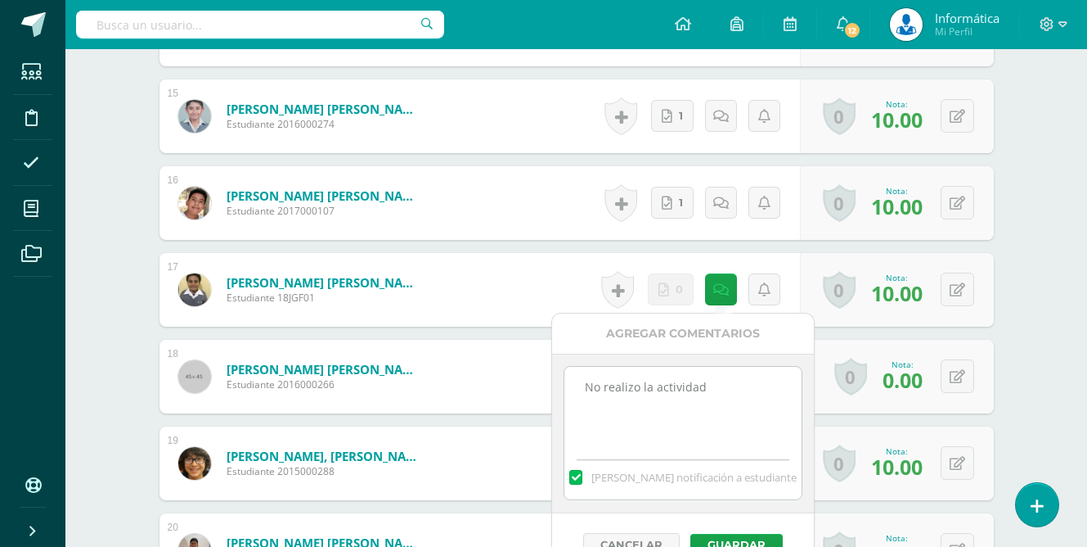
drag, startPoint x: 716, startPoint y: 398, endPoint x: 527, endPoint y: 372, distance: 190.8
click at [750, 538] on button "Guardar" at bounding box center [732, 543] width 92 height 21
